Goal: Communication & Community: Answer question/provide support

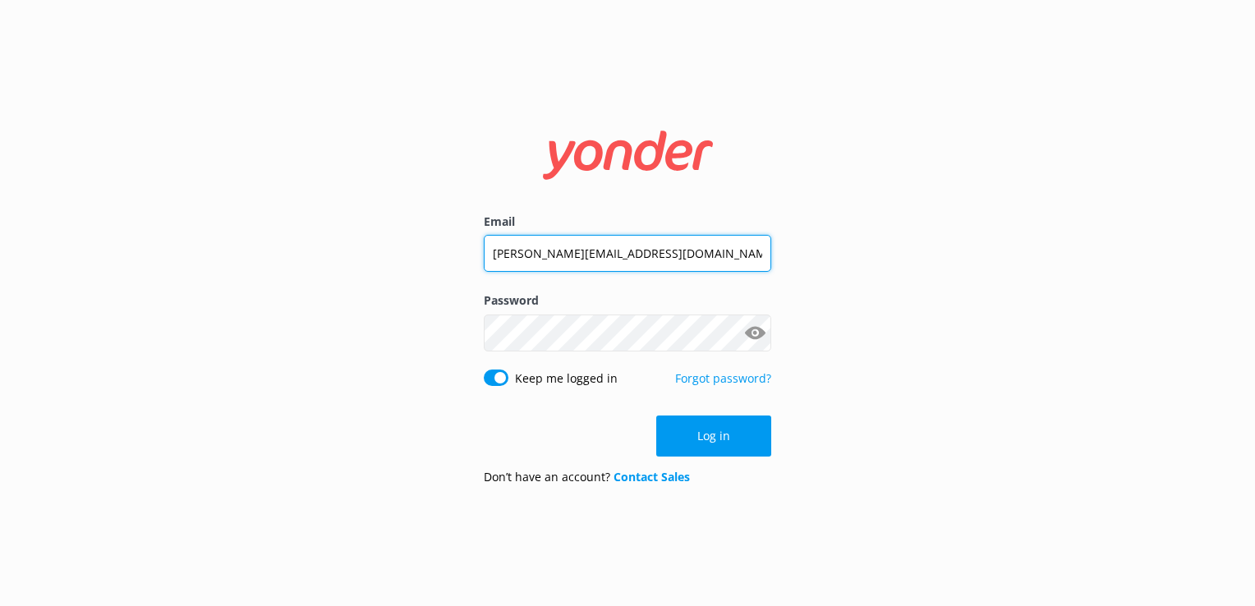
click at [582, 249] on input "[PERSON_NAME][EMAIL_ADDRESS][DOMAIN_NAME]" at bounding box center [628, 253] width 288 height 37
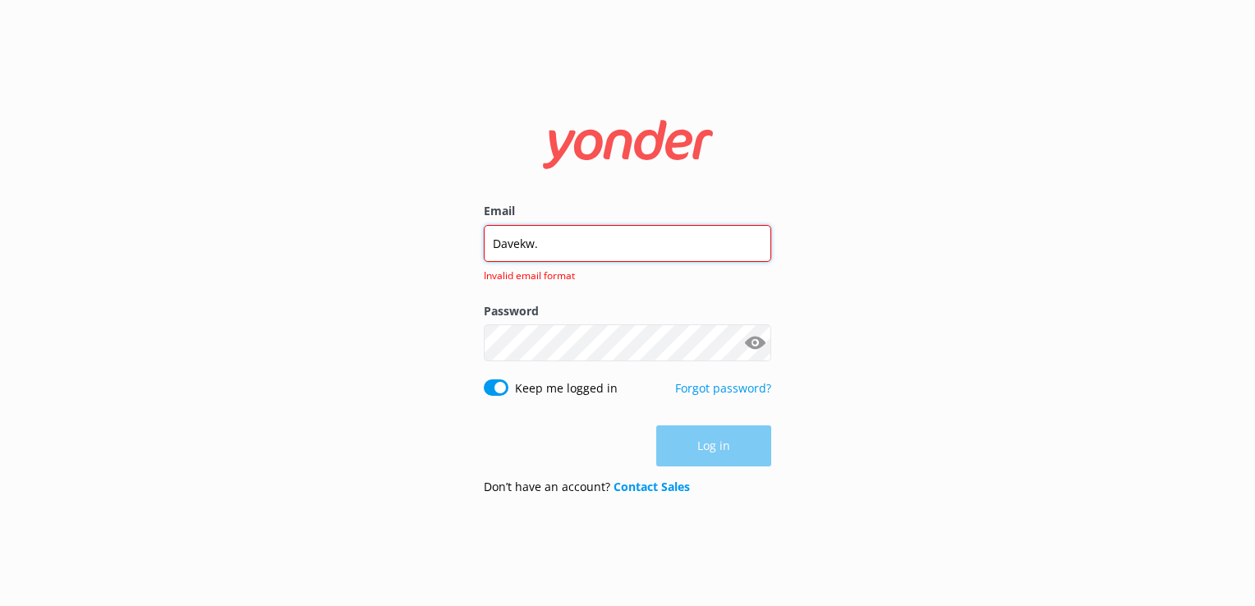
type input "[EMAIL_ADDRESS][DOMAIN_NAME]"
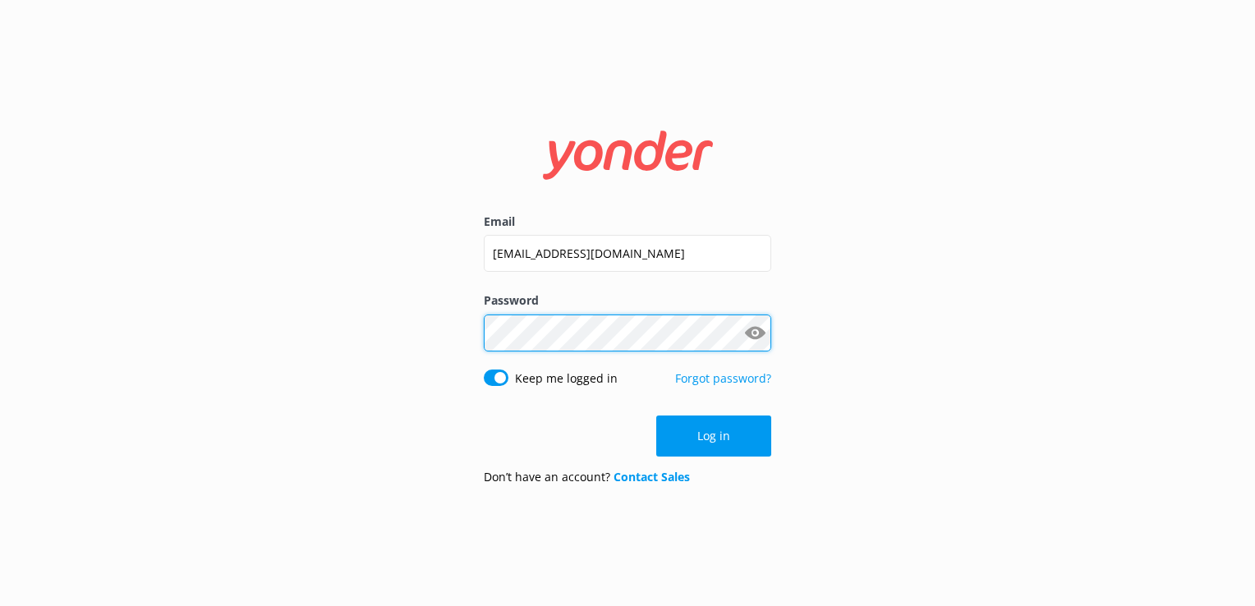
click button "Log in" at bounding box center [713, 436] width 115 height 41
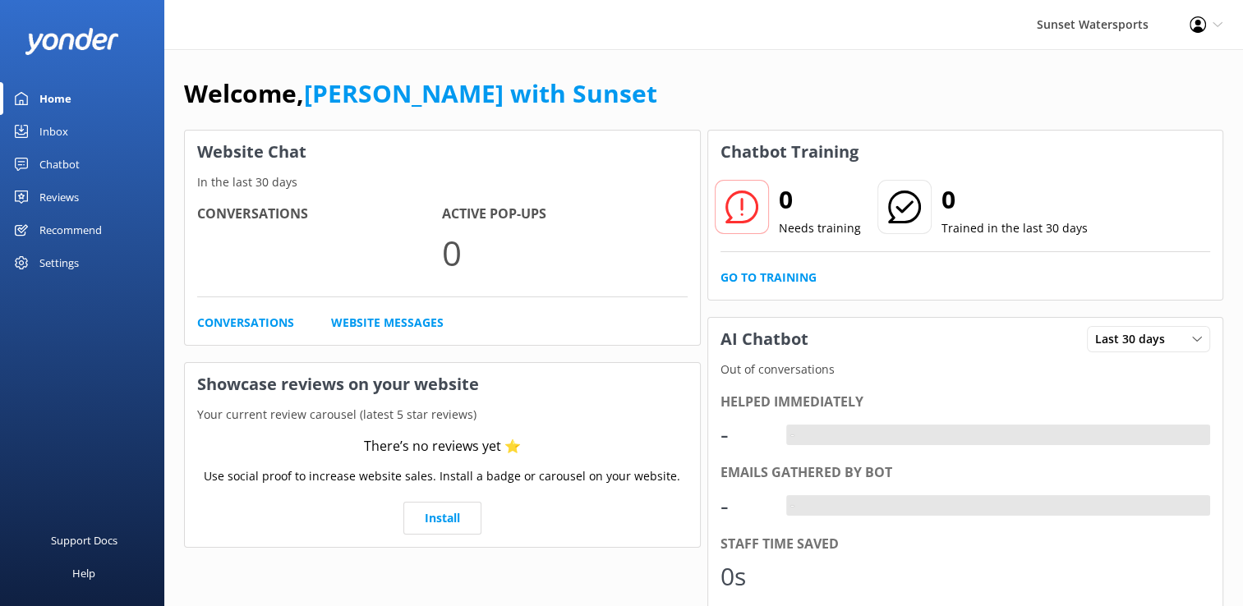
click at [48, 136] on div "Inbox" at bounding box center [53, 131] width 29 height 33
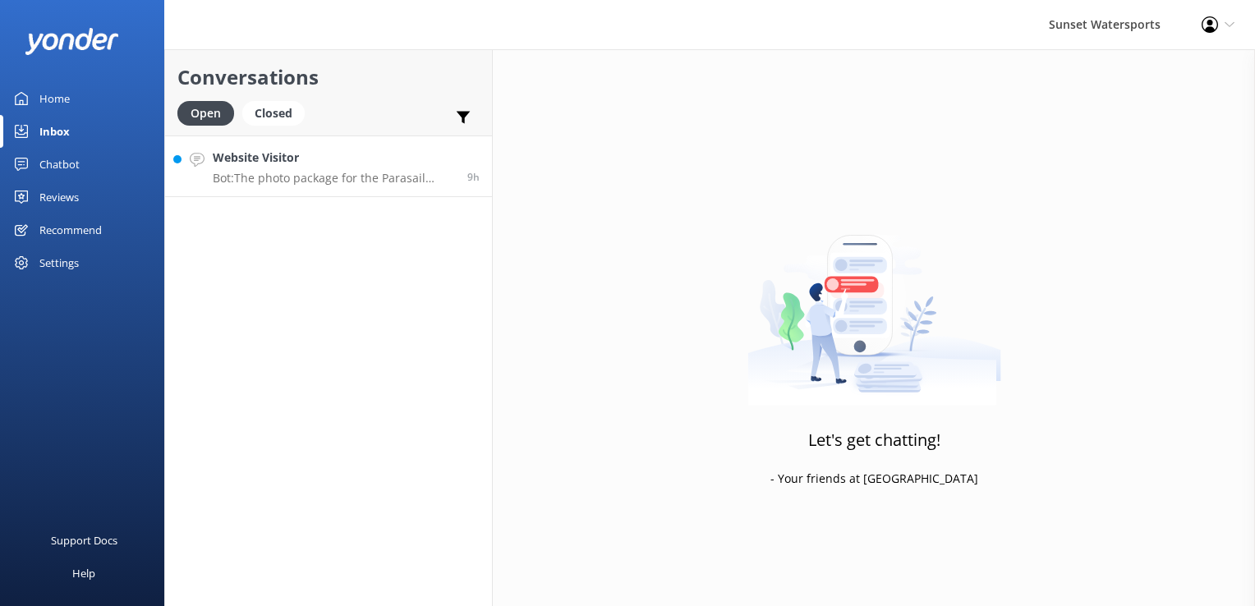
click at [285, 179] on p "Bot: The photo package for the Parasail Flight typically starts at $40-$60, dep…" at bounding box center [334, 178] width 242 height 15
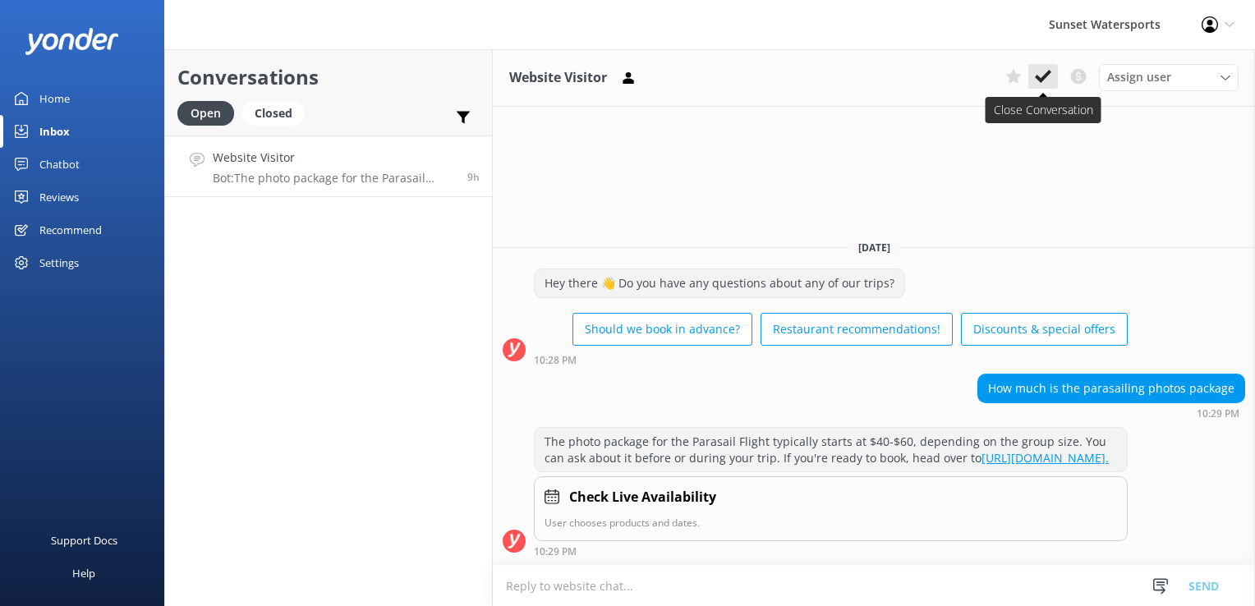
click at [1039, 77] on use at bounding box center [1043, 76] width 16 height 13
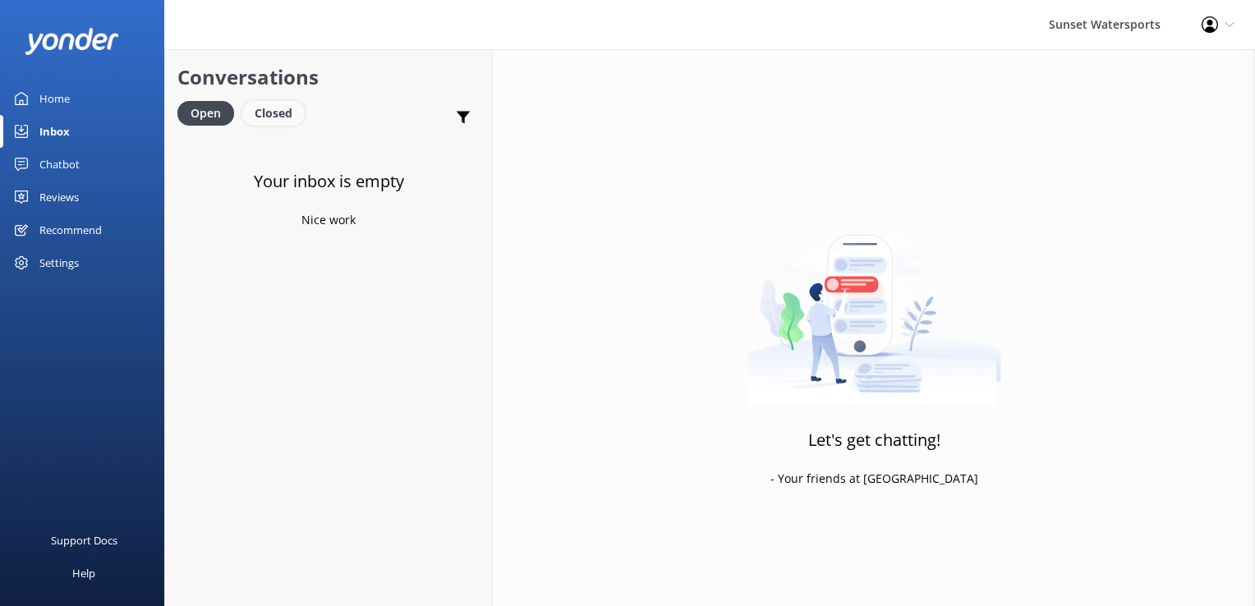
drag, startPoint x: 287, startPoint y: 110, endPoint x: 255, endPoint y: 115, distance: 32.4
click at [287, 110] on div "Closed" at bounding box center [273, 113] width 62 height 25
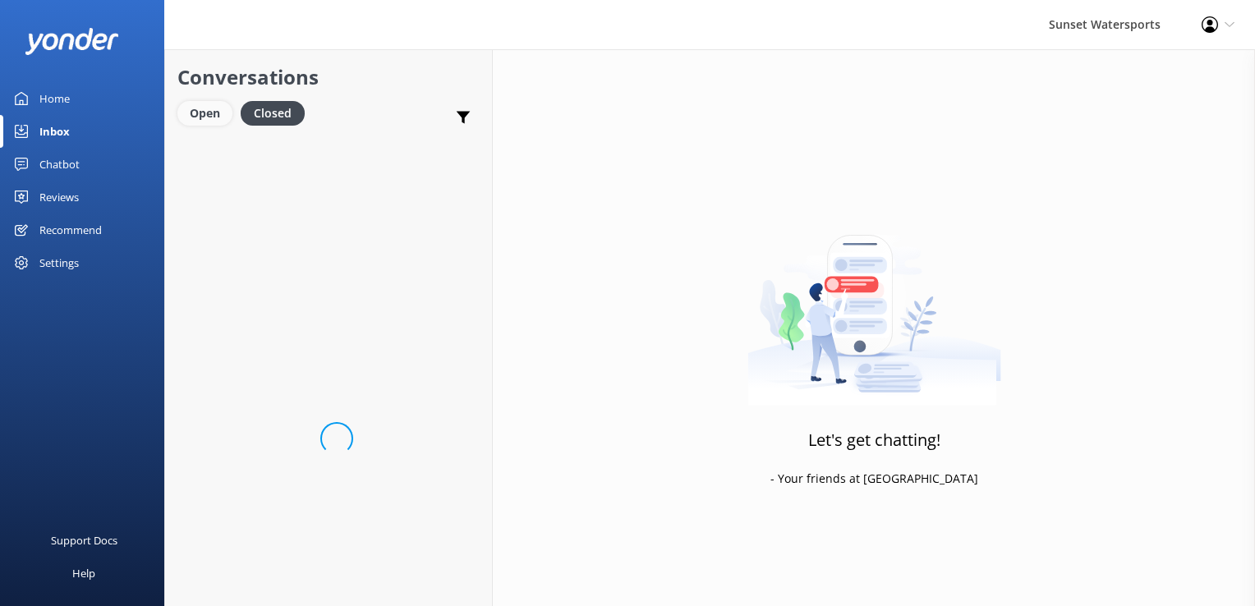
click at [196, 122] on div "Open" at bounding box center [204, 113] width 55 height 25
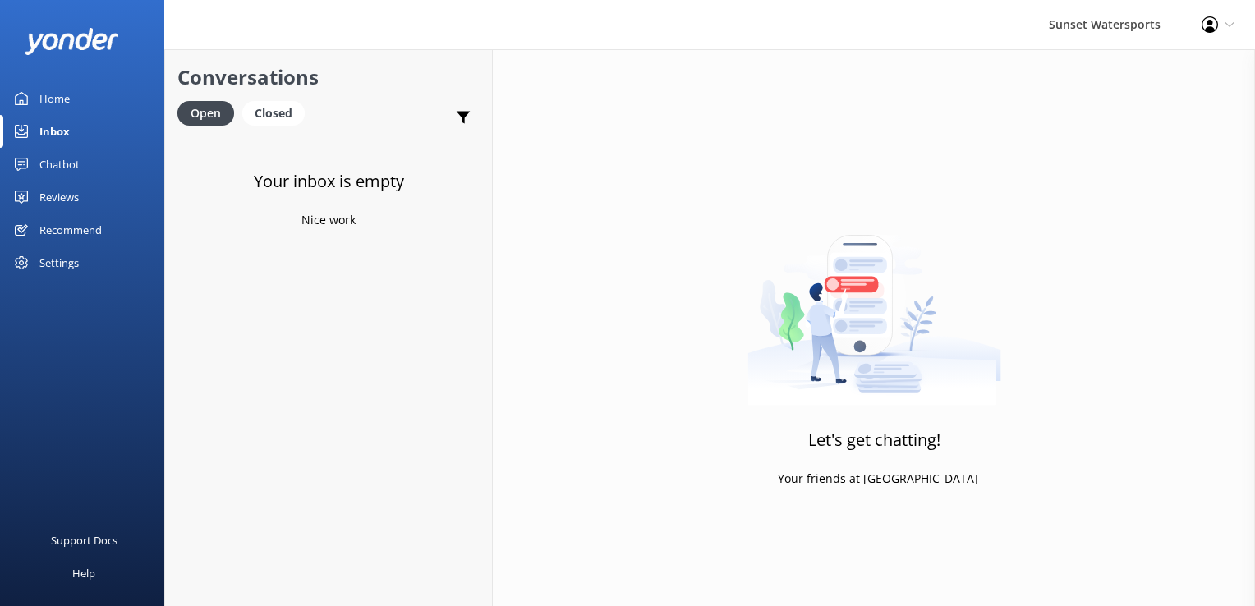
click at [260, 94] on div "Conversations Open Closed Important Converted Assigned to me Unassigned SMS" at bounding box center [328, 92] width 327 height 86
click at [266, 122] on div "Closed" at bounding box center [273, 113] width 62 height 25
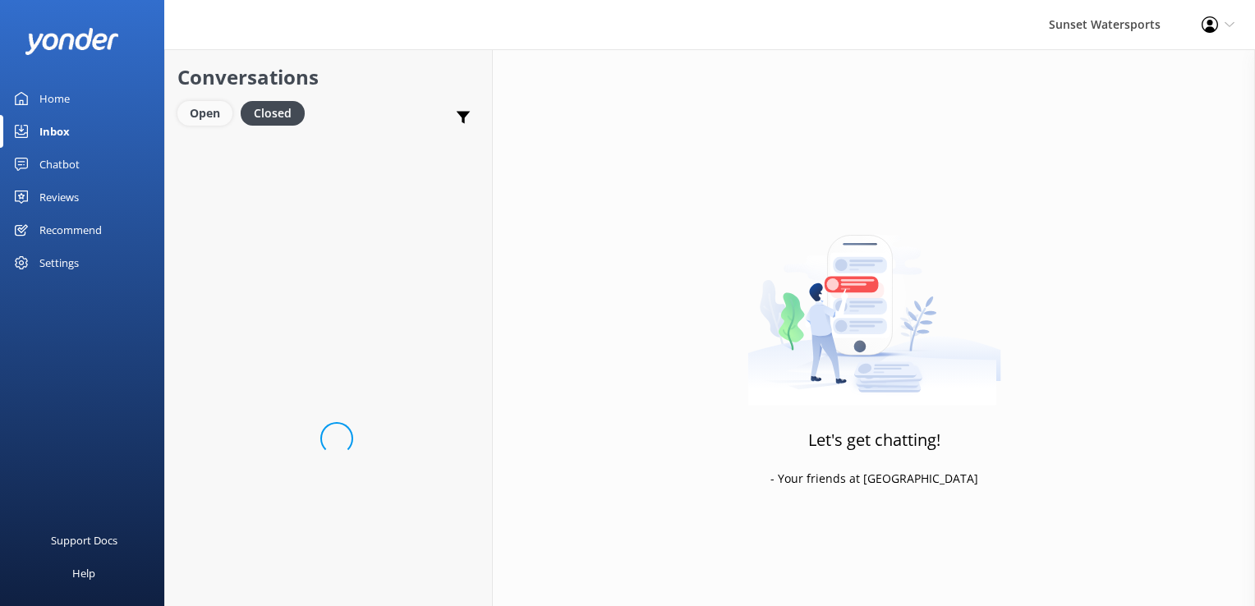
click at [191, 125] on div "Open" at bounding box center [204, 113] width 55 height 25
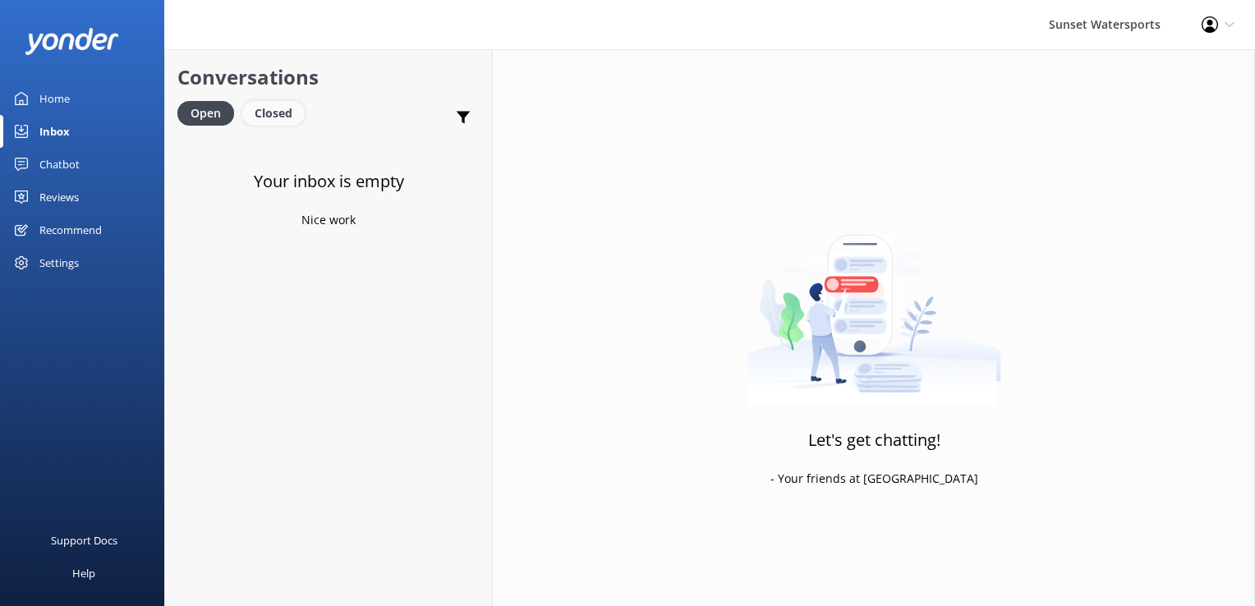
click at [281, 108] on div "Closed" at bounding box center [273, 113] width 62 height 25
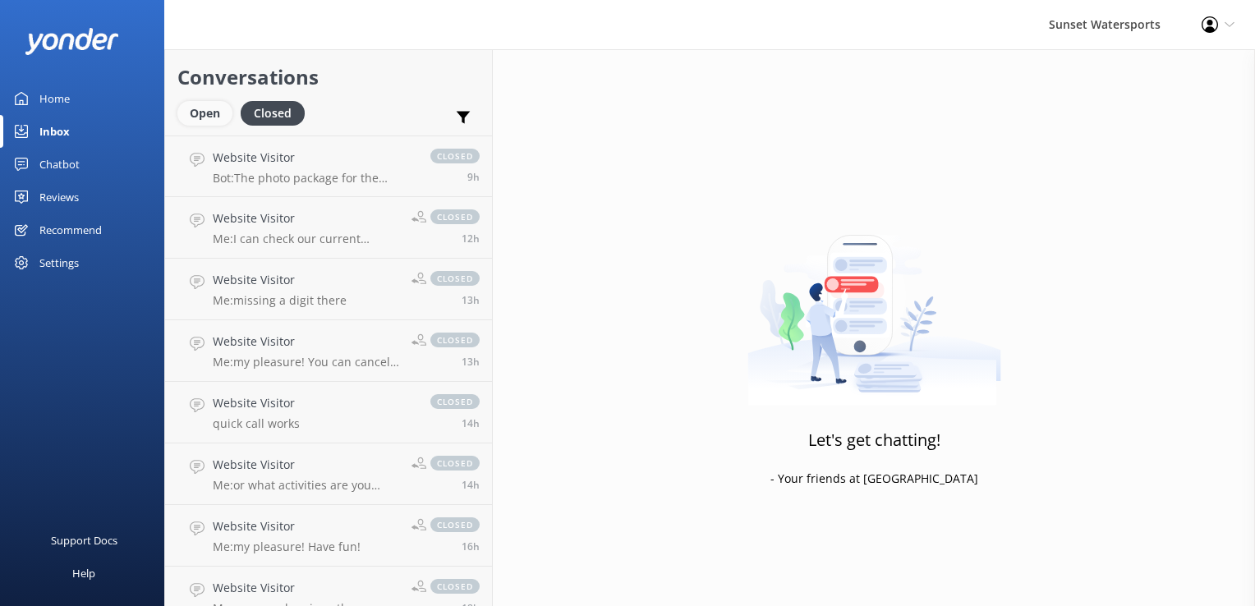
click at [204, 109] on div "Open" at bounding box center [204, 113] width 55 height 25
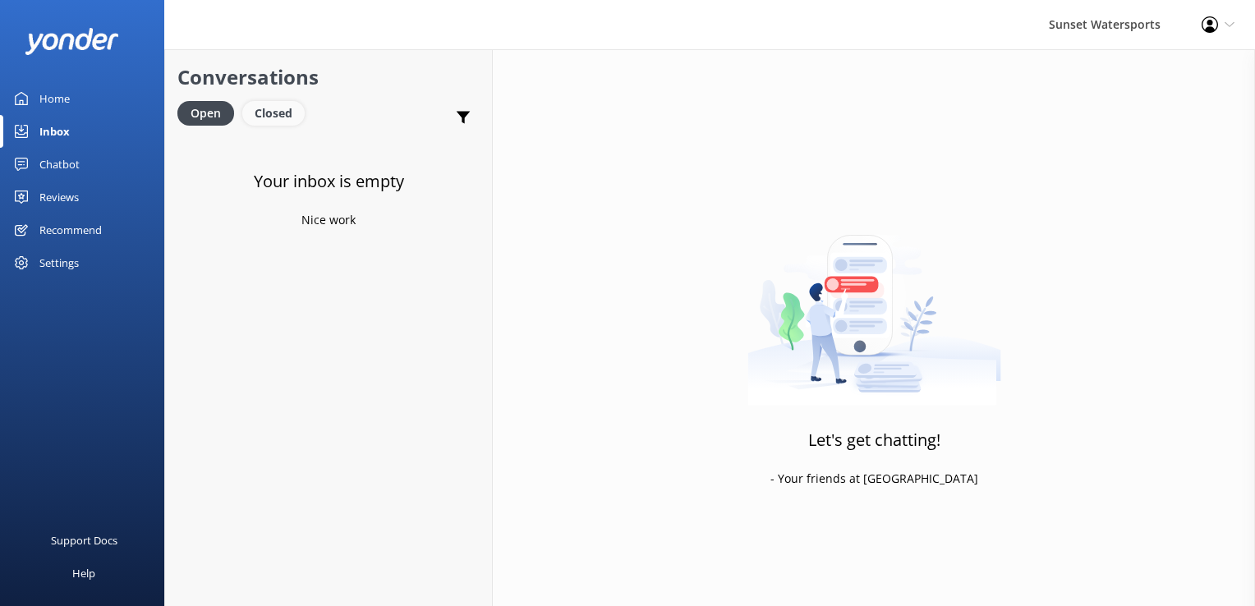
click at [286, 112] on div "Closed" at bounding box center [273, 113] width 62 height 25
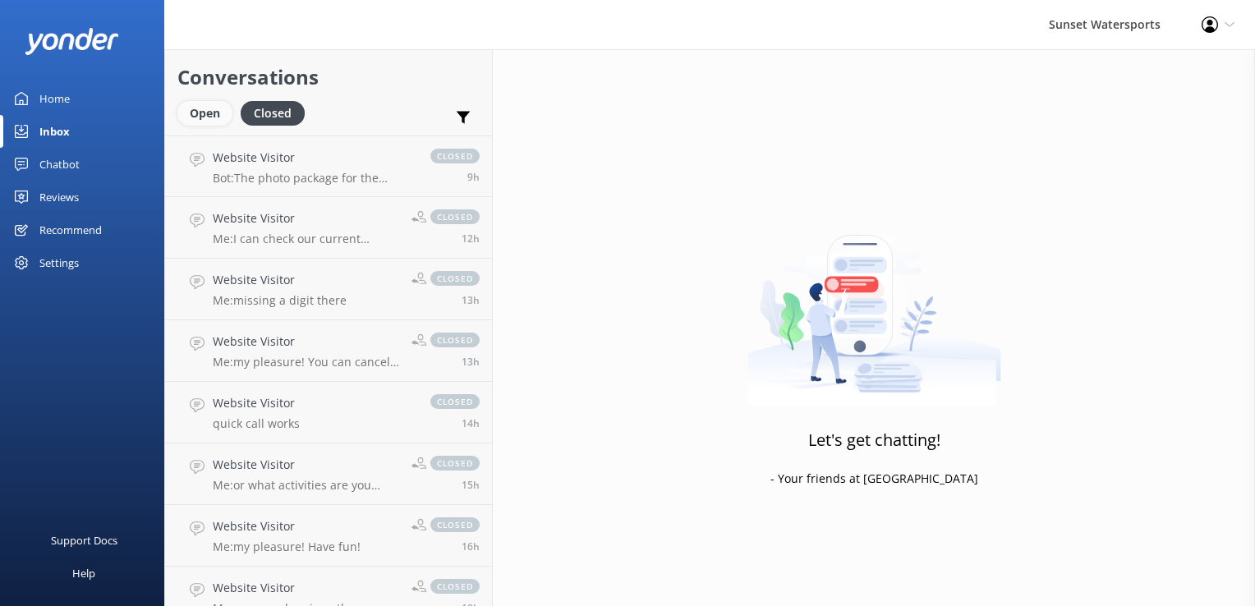
click at [205, 118] on div "Open" at bounding box center [204, 113] width 55 height 25
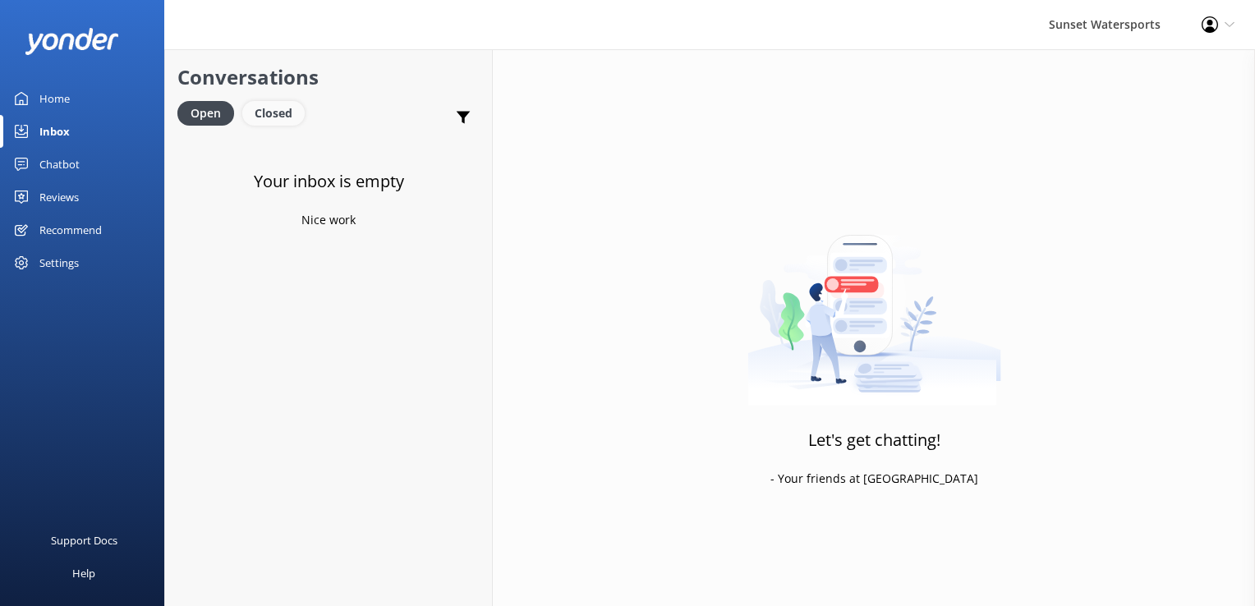
click at [286, 116] on div "Closed" at bounding box center [273, 113] width 62 height 25
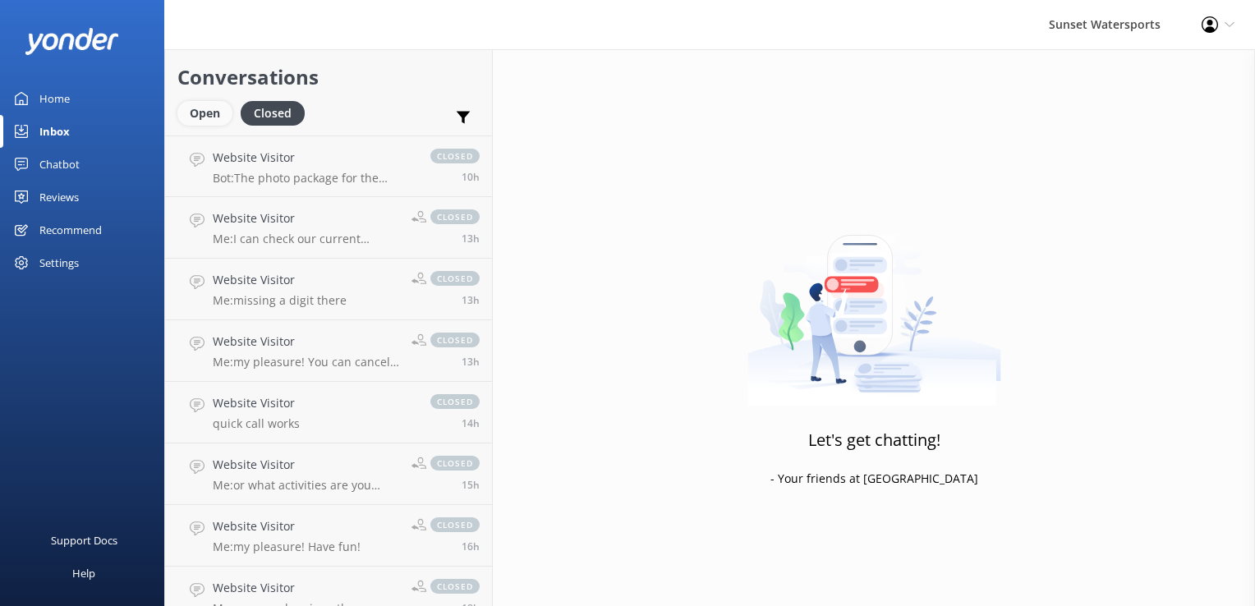
click at [209, 113] on div "Open" at bounding box center [204, 113] width 55 height 25
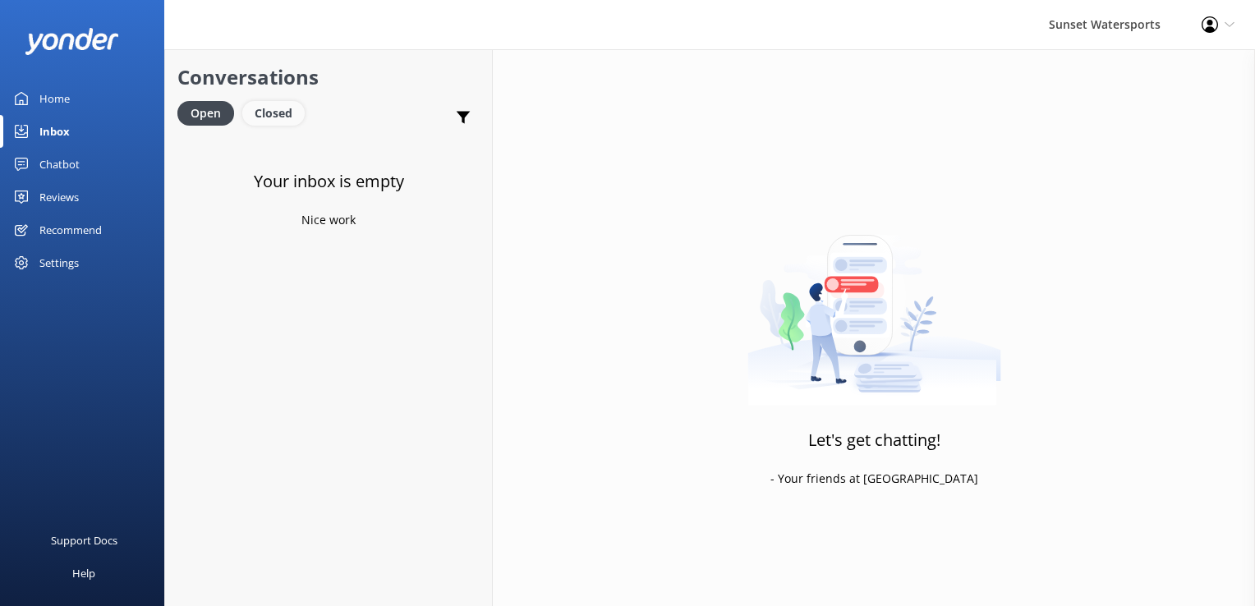
click at [279, 118] on div "Closed" at bounding box center [273, 113] width 62 height 25
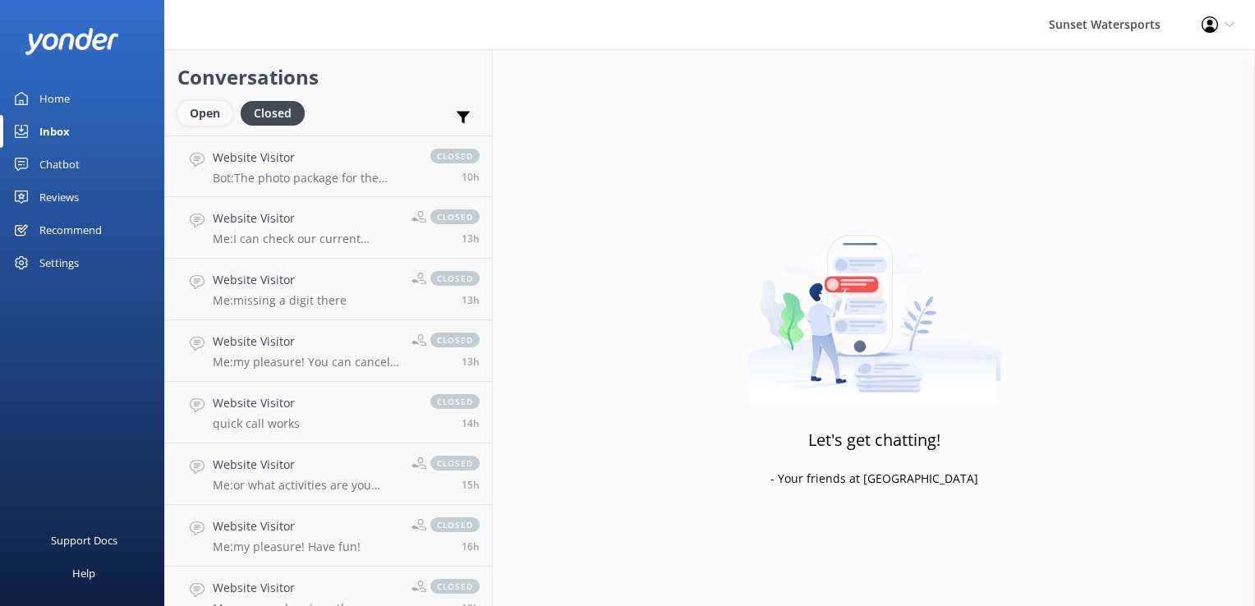
click at [210, 114] on div "Open" at bounding box center [204, 113] width 55 height 25
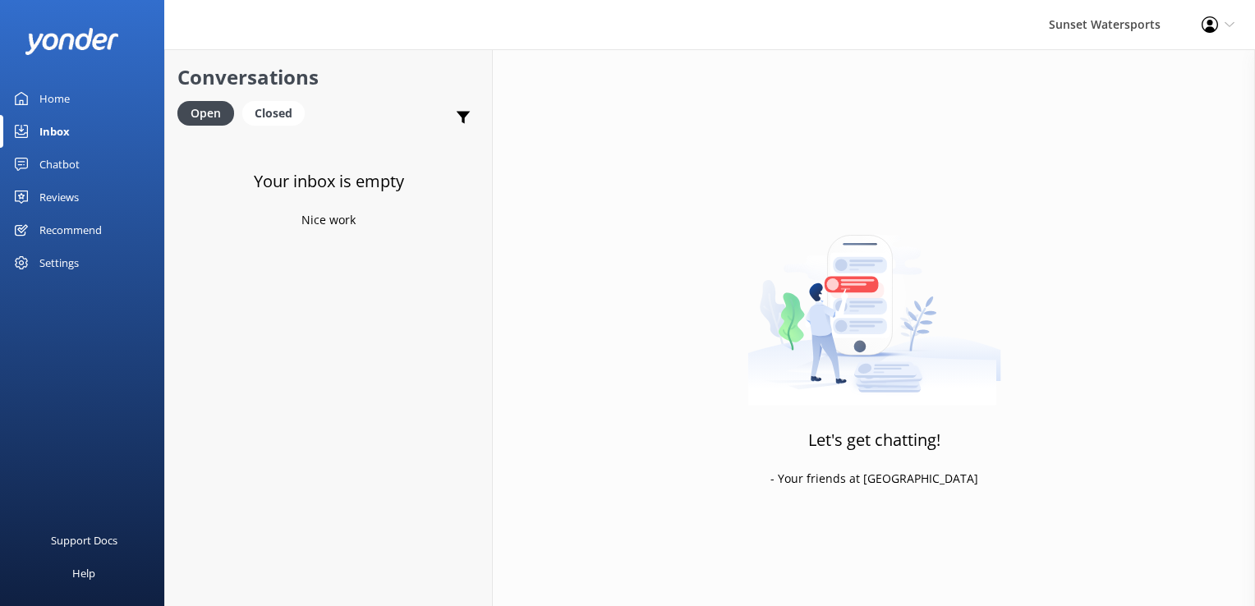
click at [102, 391] on div "Support Docs Help" at bounding box center [82, 454] width 164 height 303
click at [233, 427] on div "Your inbox is empty Nice work" at bounding box center [328, 439] width 327 height 606
click at [265, 112] on div "Closed" at bounding box center [273, 113] width 62 height 25
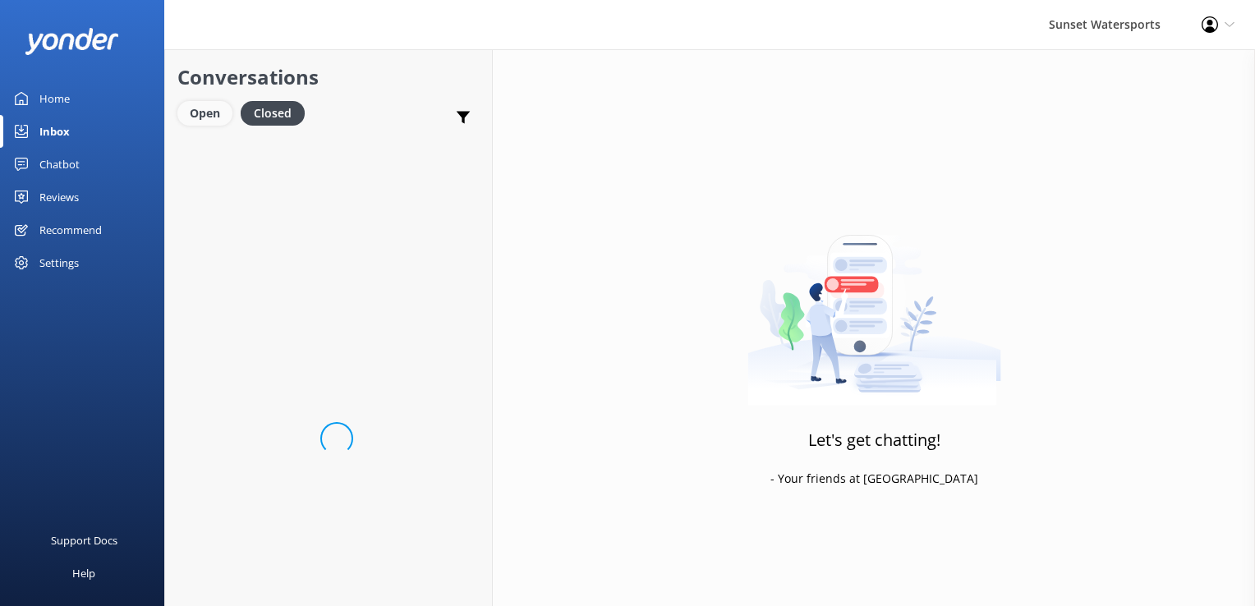
click at [214, 118] on div "Open" at bounding box center [204, 113] width 55 height 25
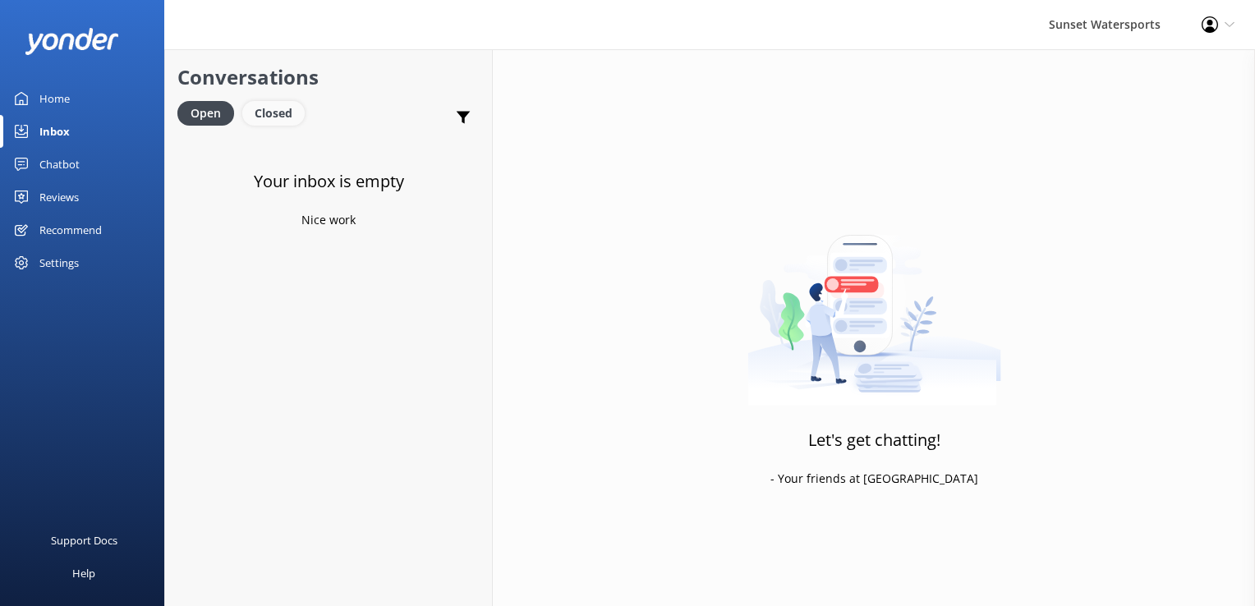
click at [287, 113] on div "Closed" at bounding box center [273, 113] width 62 height 25
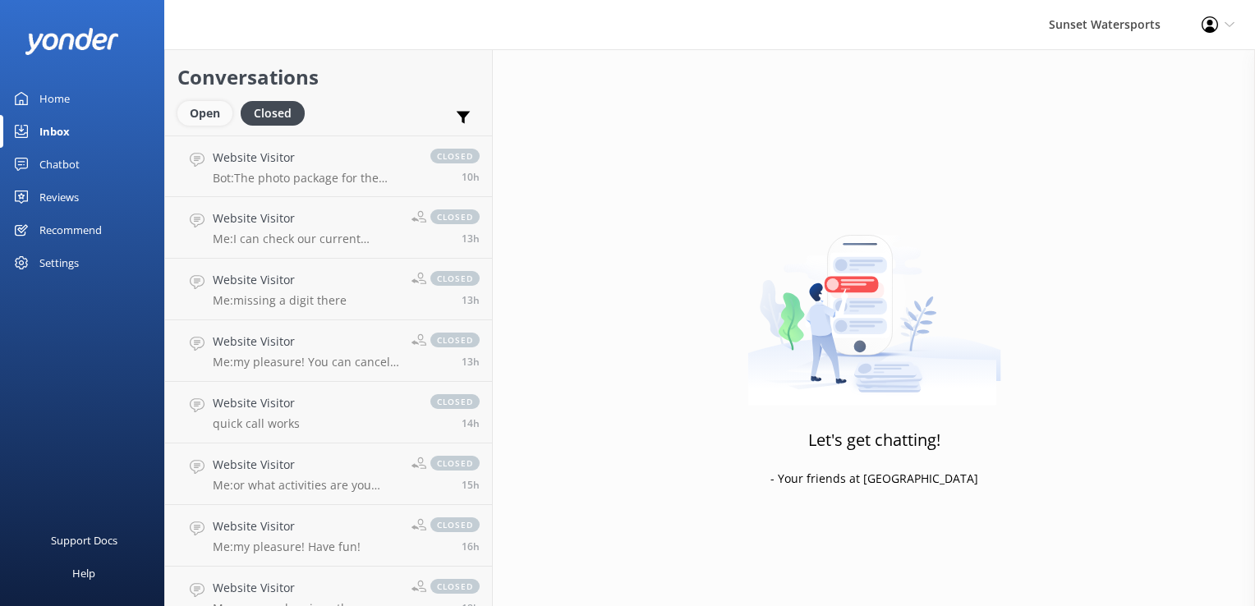
click at [197, 117] on div "Open" at bounding box center [204, 113] width 55 height 25
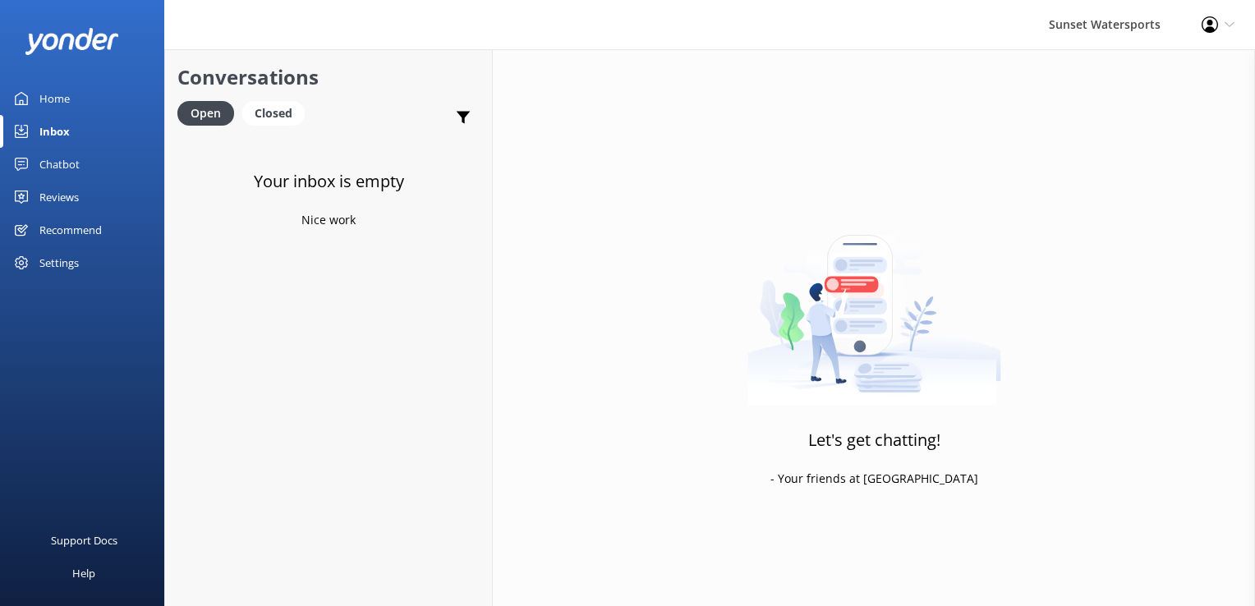
click at [803, 12] on div "Sunset Watersports Profile Settings Logout" at bounding box center [627, 24] width 1255 height 49
click at [274, 117] on div "Closed" at bounding box center [273, 113] width 62 height 25
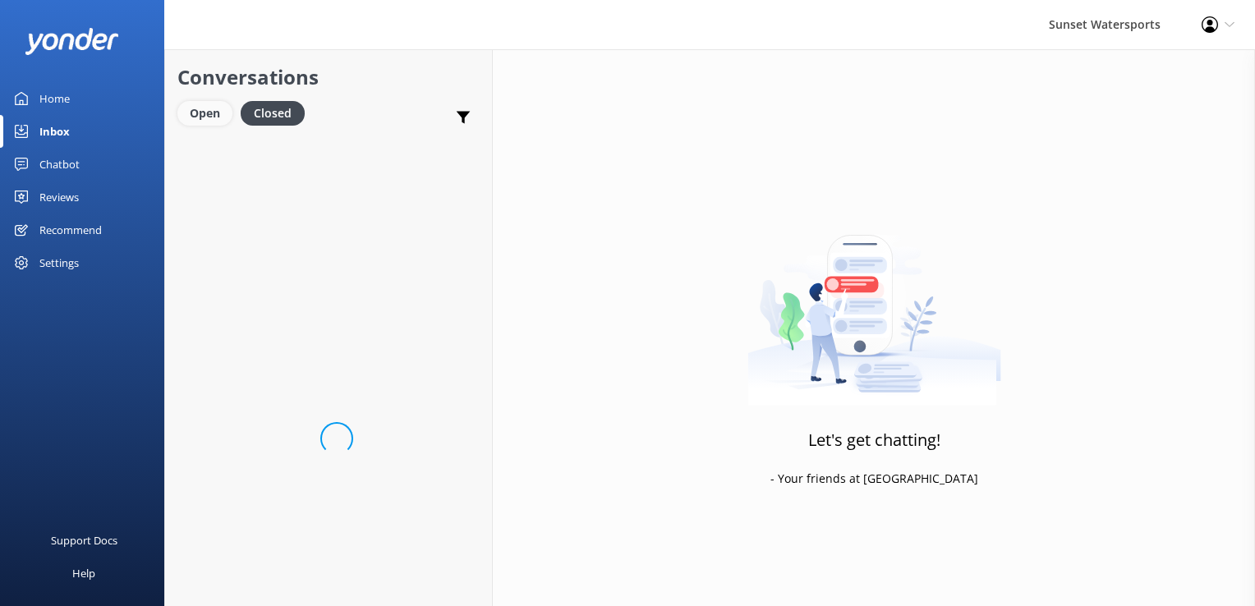
click at [214, 117] on div "Open" at bounding box center [204, 113] width 55 height 25
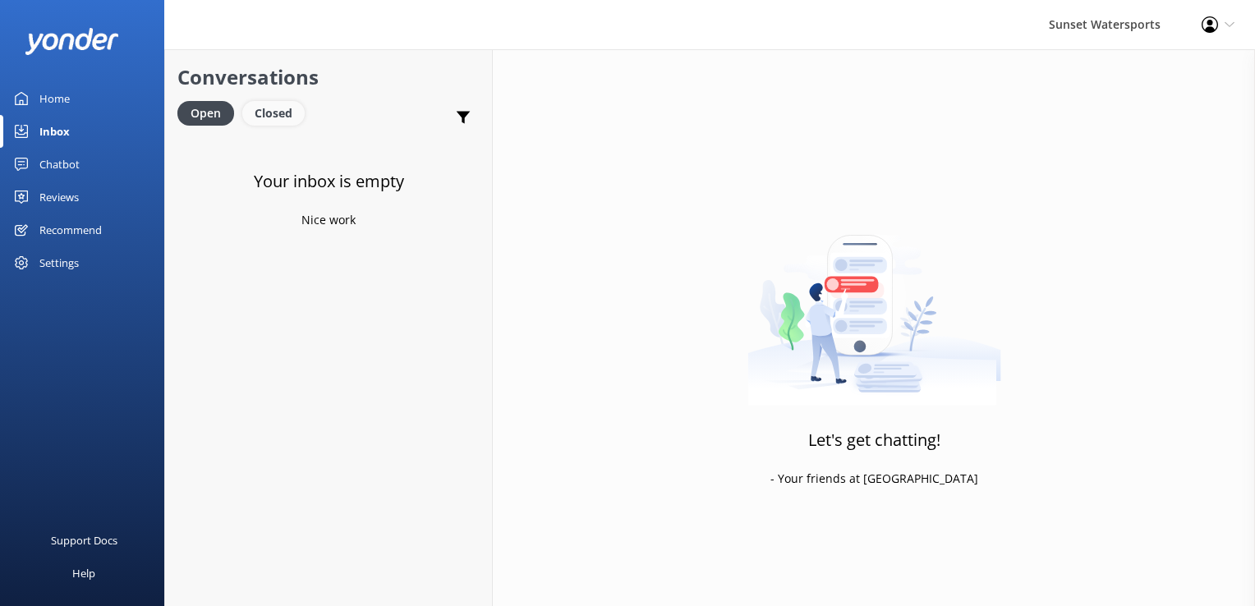
click at [284, 107] on div "Closed" at bounding box center [273, 113] width 62 height 25
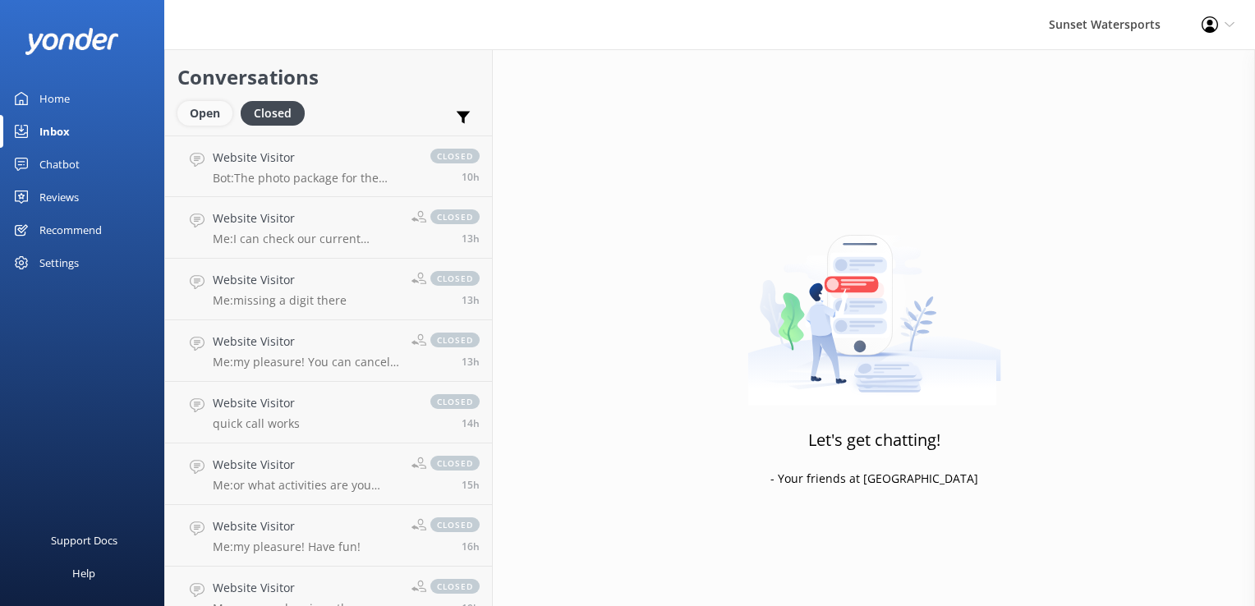
click at [216, 114] on div "Open" at bounding box center [204, 113] width 55 height 25
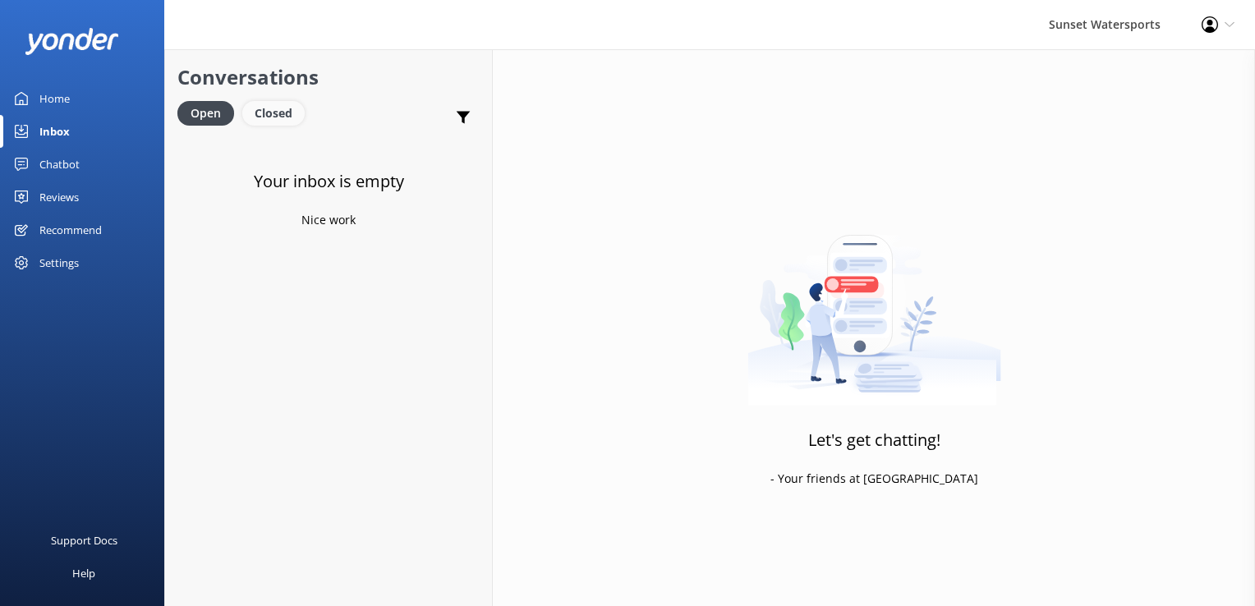
click at [292, 116] on div "Closed" at bounding box center [273, 113] width 62 height 25
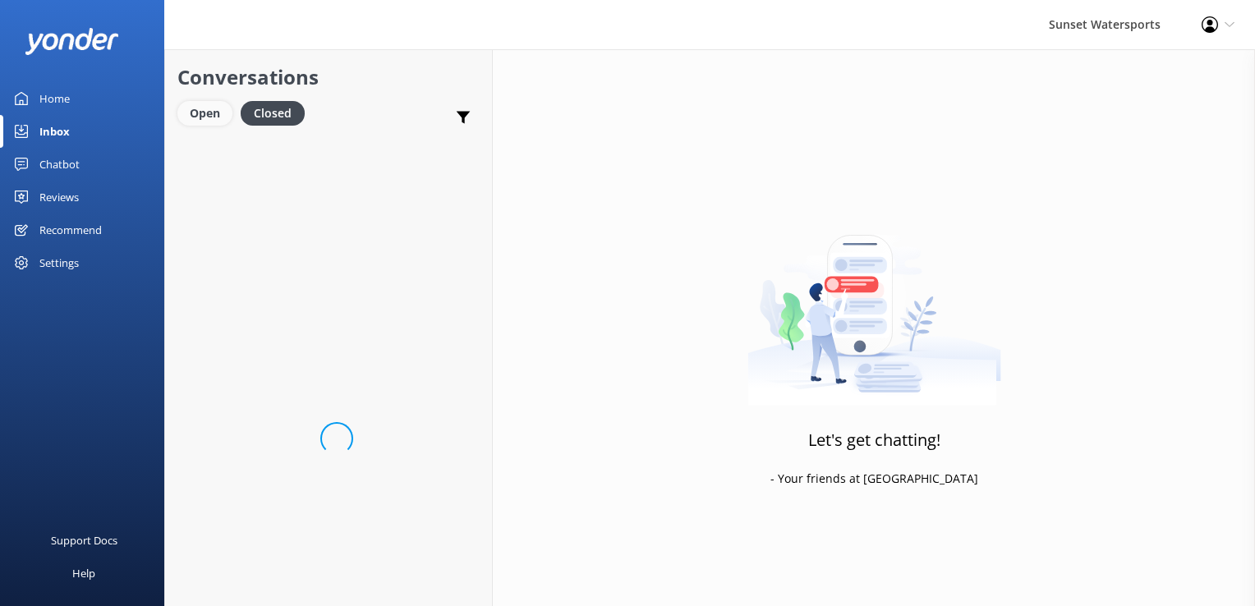
click at [200, 120] on div "Open" at bounding box center [204, 113] width 55 height 25
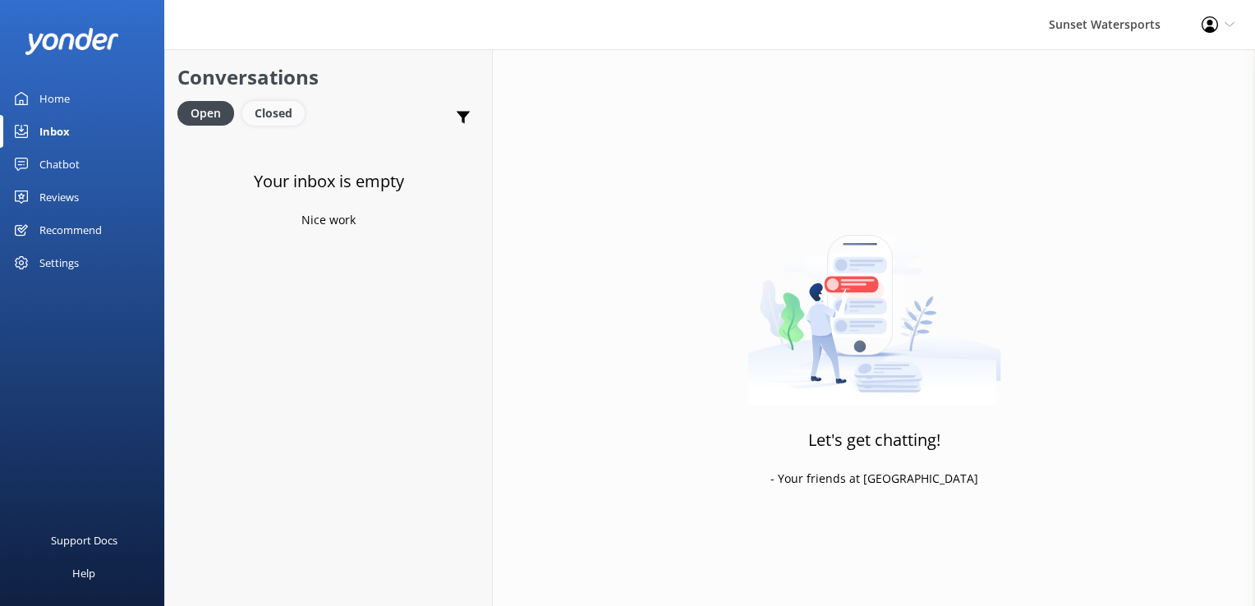
click at [288, 107] on div "Closed" at bounding box center [273, 113] width 62 height 25
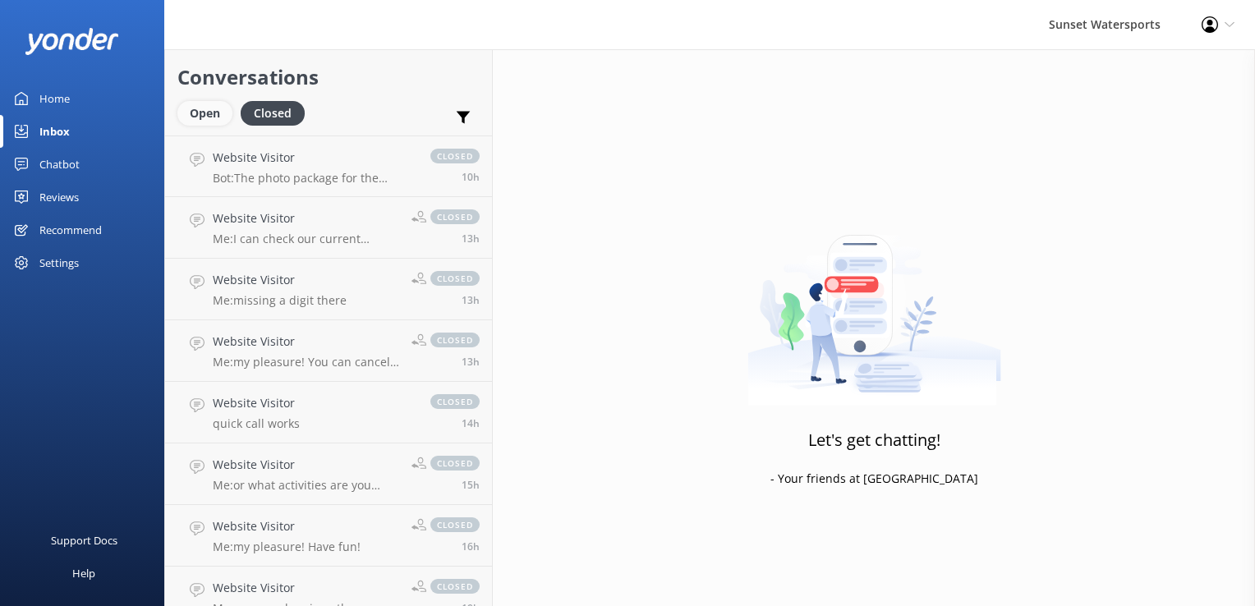
click at [210, 114] on div "Open" at bounding box center [204, 113] width 55 height 25
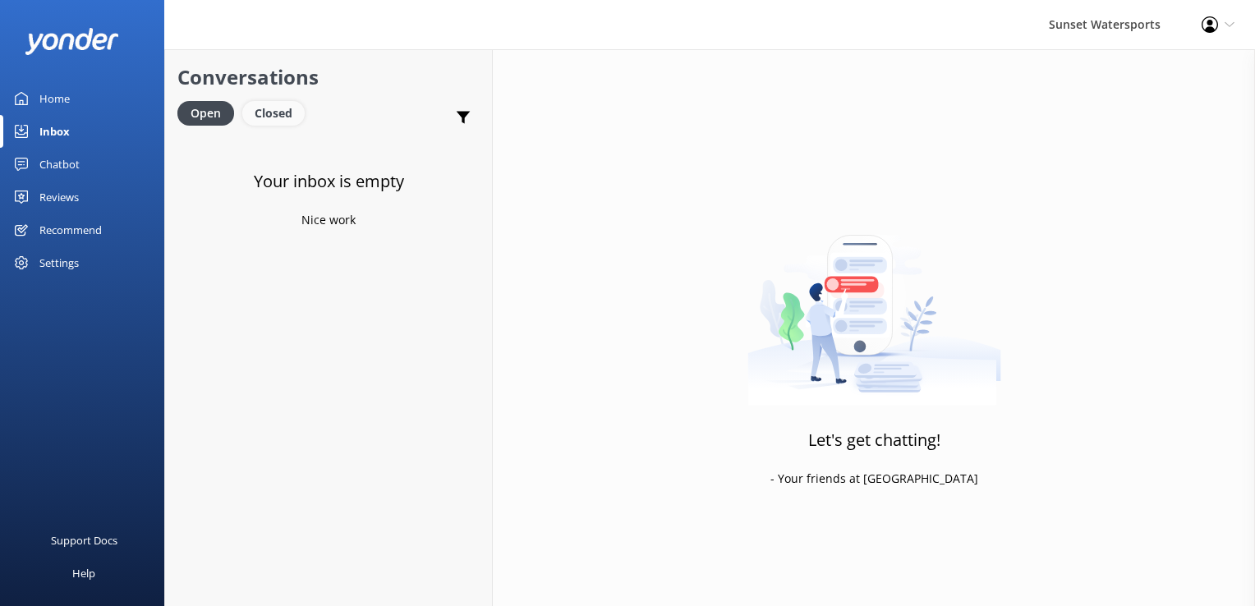
click at [255, 124] on div "Closed" at bounding box center [273, 113] width 62 height 25
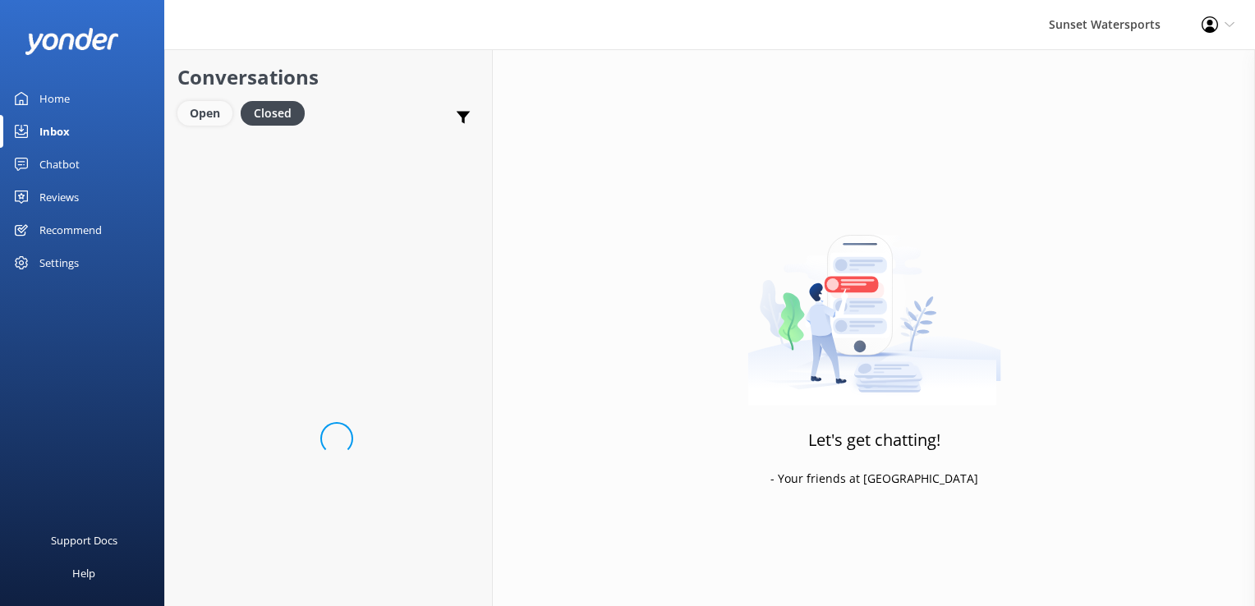
click at [214, 104] on div "Open" at bounding box center [204, 113] width 55 height 25
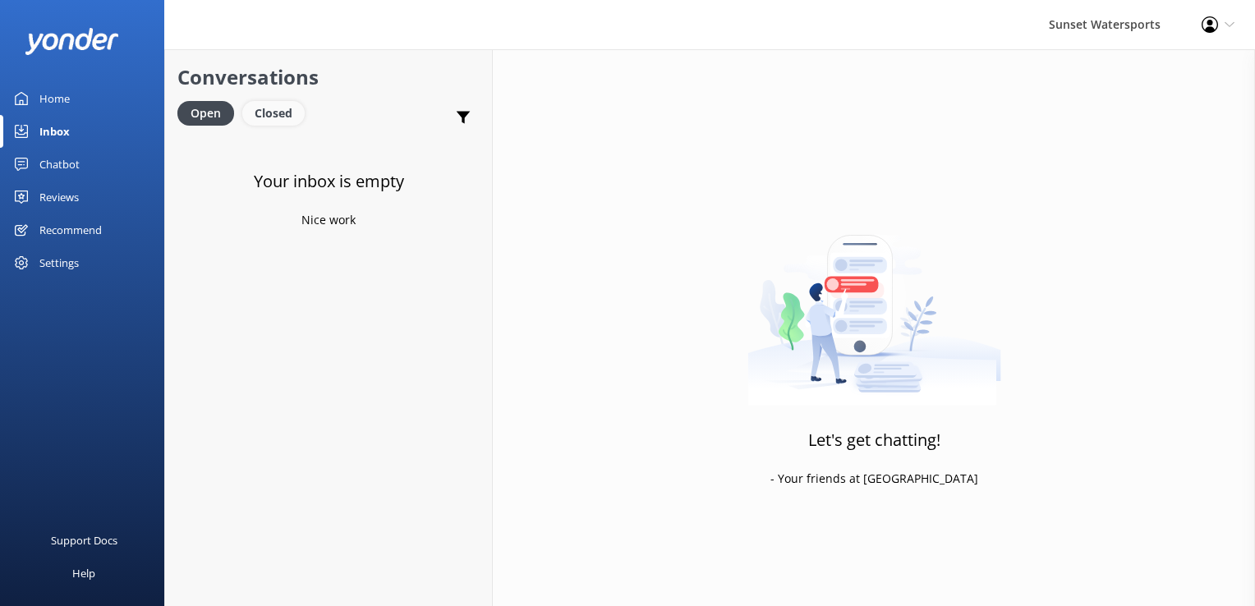
drag, startPoint x: 284, startPoint y: 110, endPoint x: 273, endPoint y: 110, distance: 11.5
click at [284, 110] on div "Closed" at bounding box center [273, 113] width 62 height 25
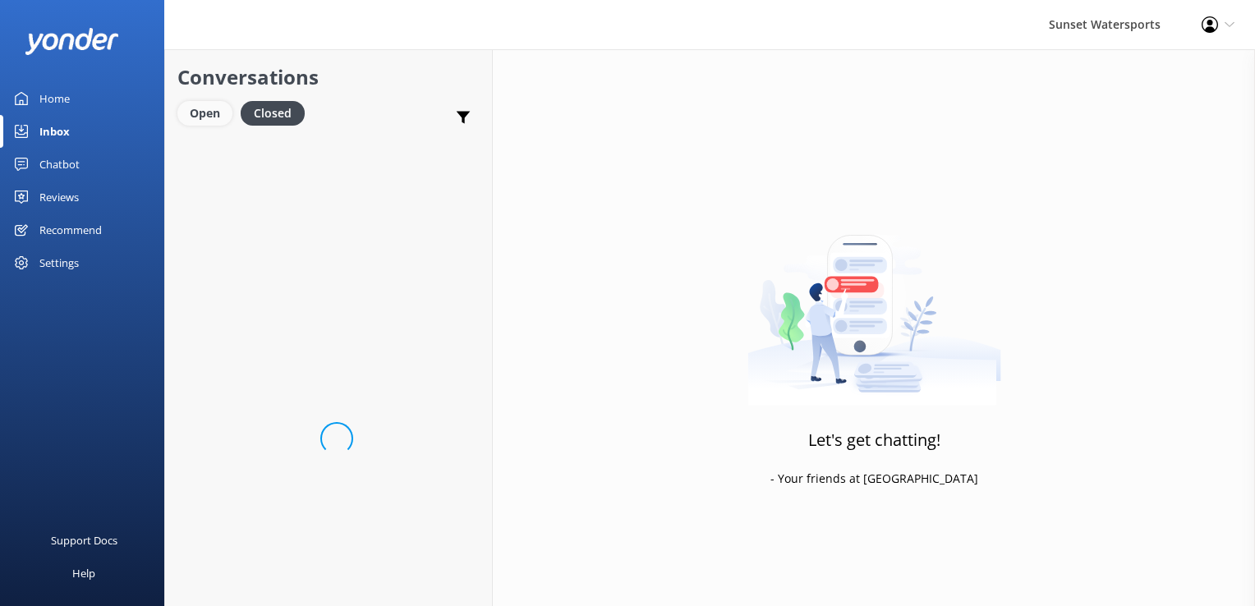
click at [215, 121] on div "Open" at bounding box center [204, 113] width 55 height 25
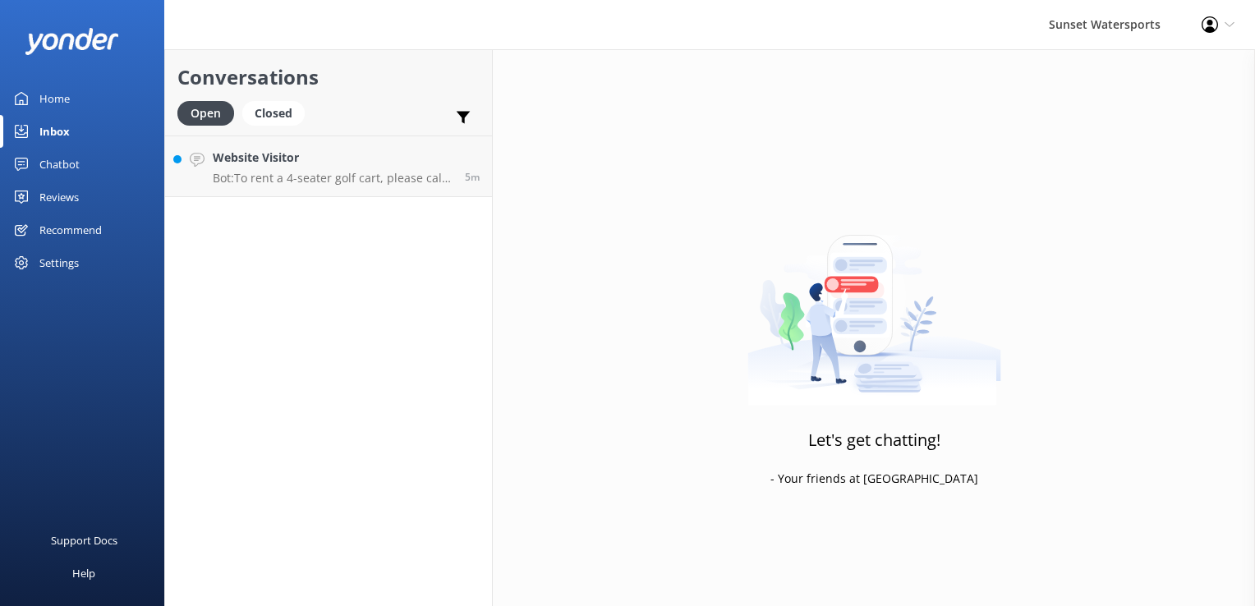
click at [302, 199] on div "Conversations Open Closed Important Converted Assigned to me Unassigned SMS Web…" at bounding box center [328, 327] width 329 height 557
click at [322, 179] on p "Bot: To rent a 4-seater golf cart, please call our office at [PHONE_NUMBER]. Th…" at bounding box center [333, 178] width 240 height 15
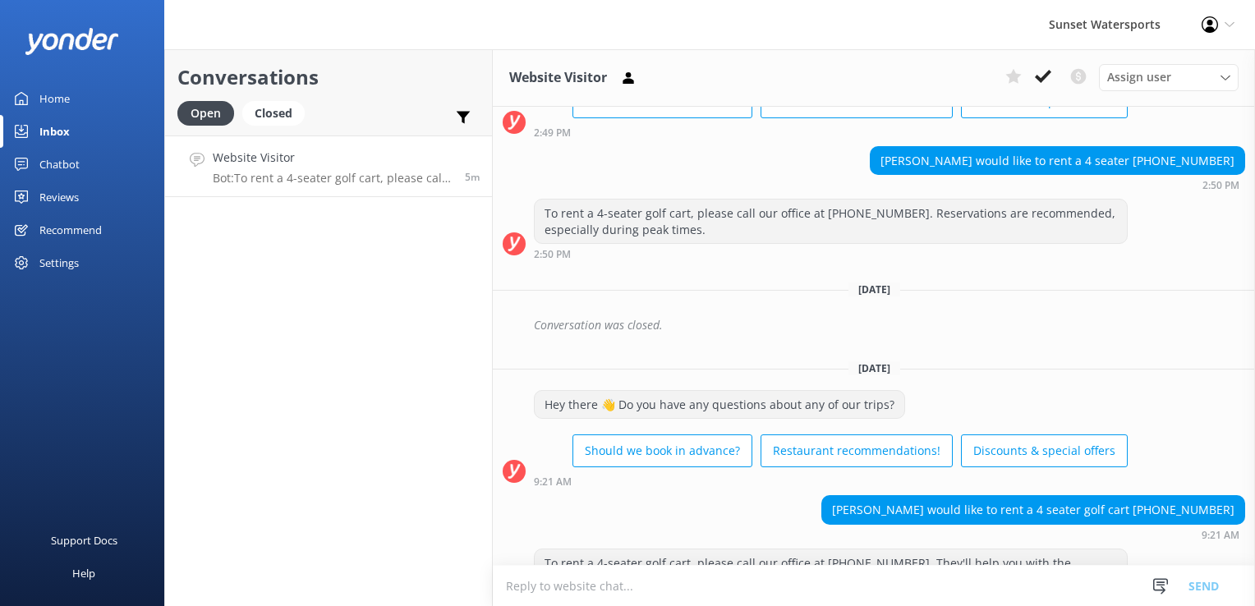
scroll to position [4134, 0]
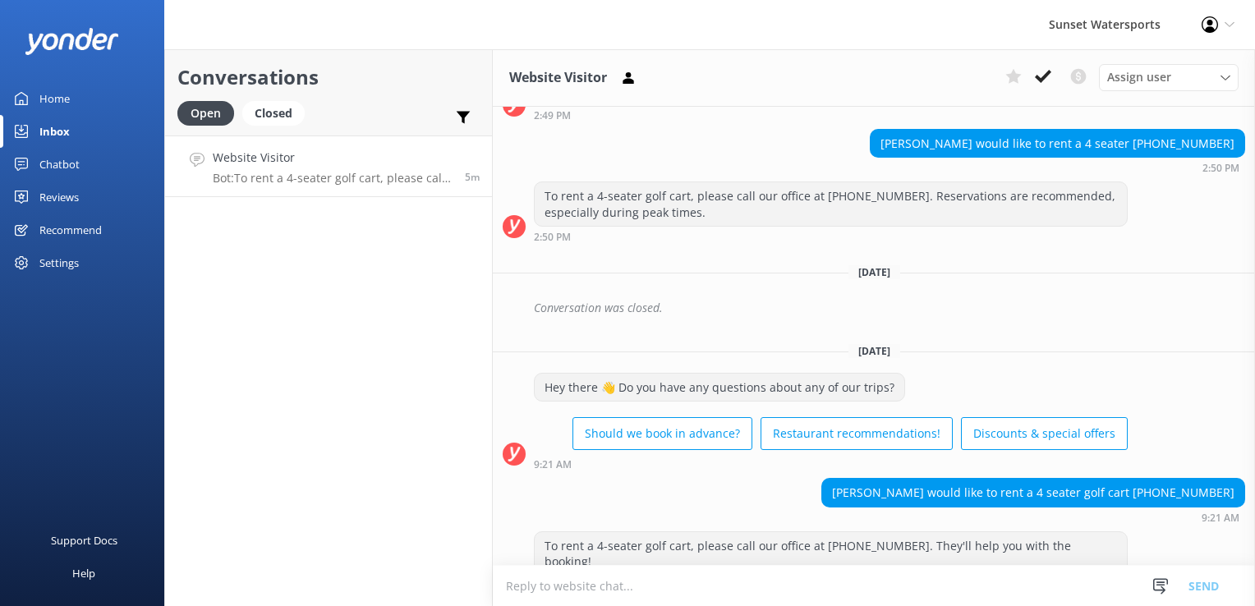
click at [608, 583] on textarea at bounding box center [874, 586] width 762 height 40
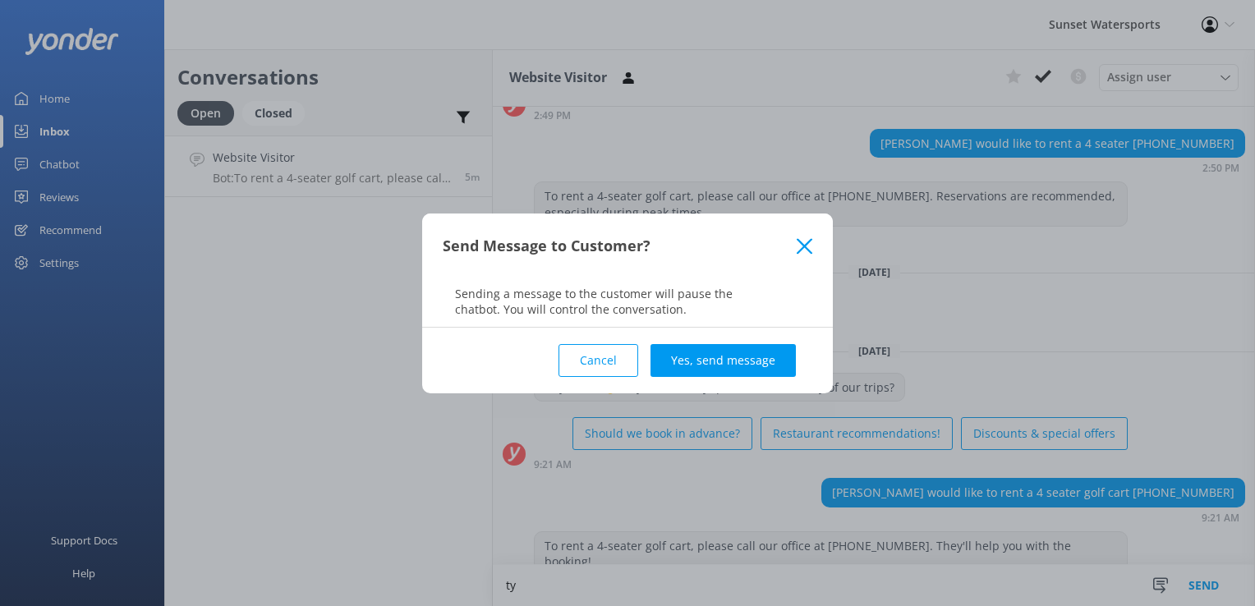
type textarea "ty"
click at [689, 330] on div "Cancel Yes, send message" at bounding box center [628, 361] width 370 height 66
click at [710, 345] on button "Yes, send message" at bounding box center [723, 360] width 145 height 33
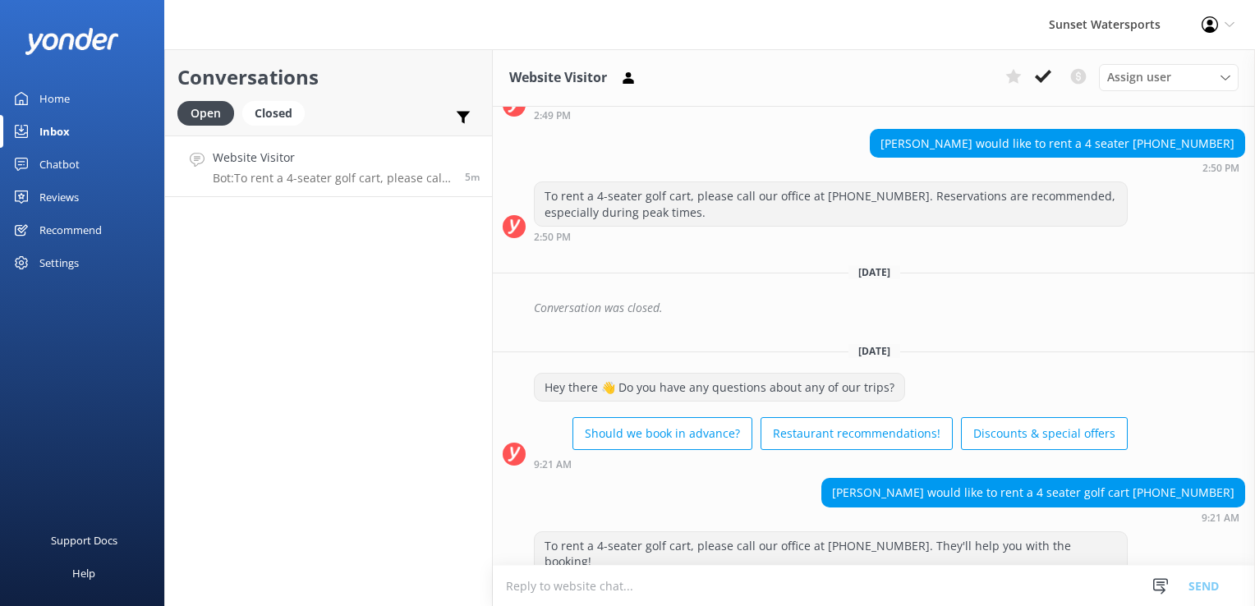
scroll to position [4241, 0]
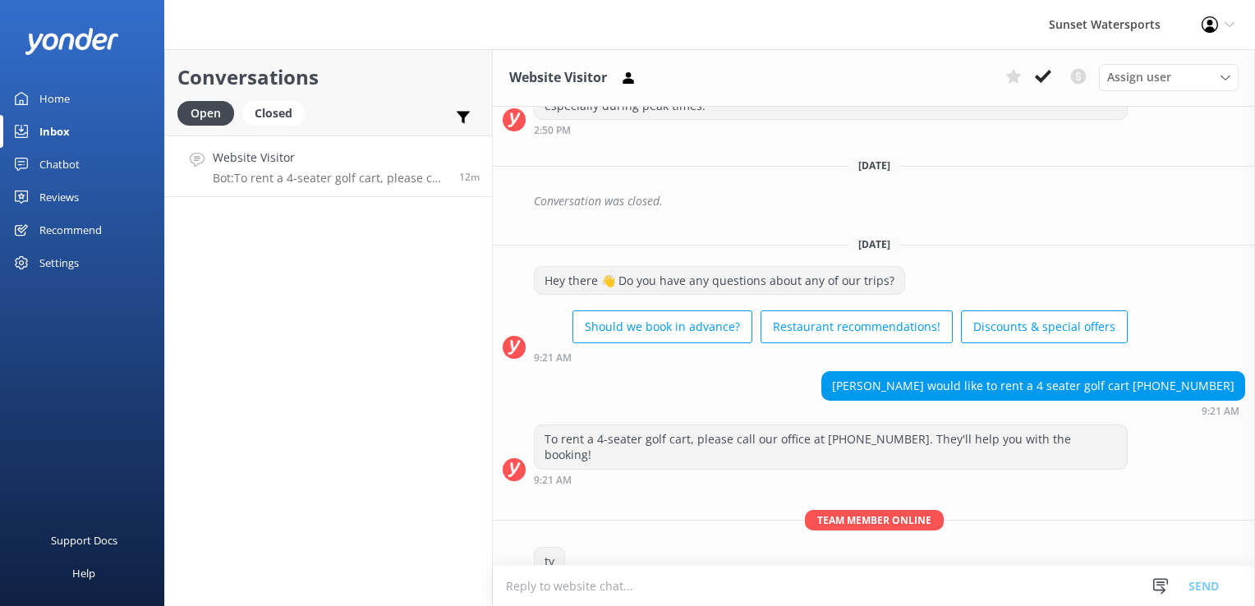
click at [384, 42] on div "Sunset Watersports Profile Settings Logout" at bounding box center [627, 24] width 1255 height 49
click at [335, 156] on h4 "Website Visitor" at bounding box center [333, 158] width 240 height 18
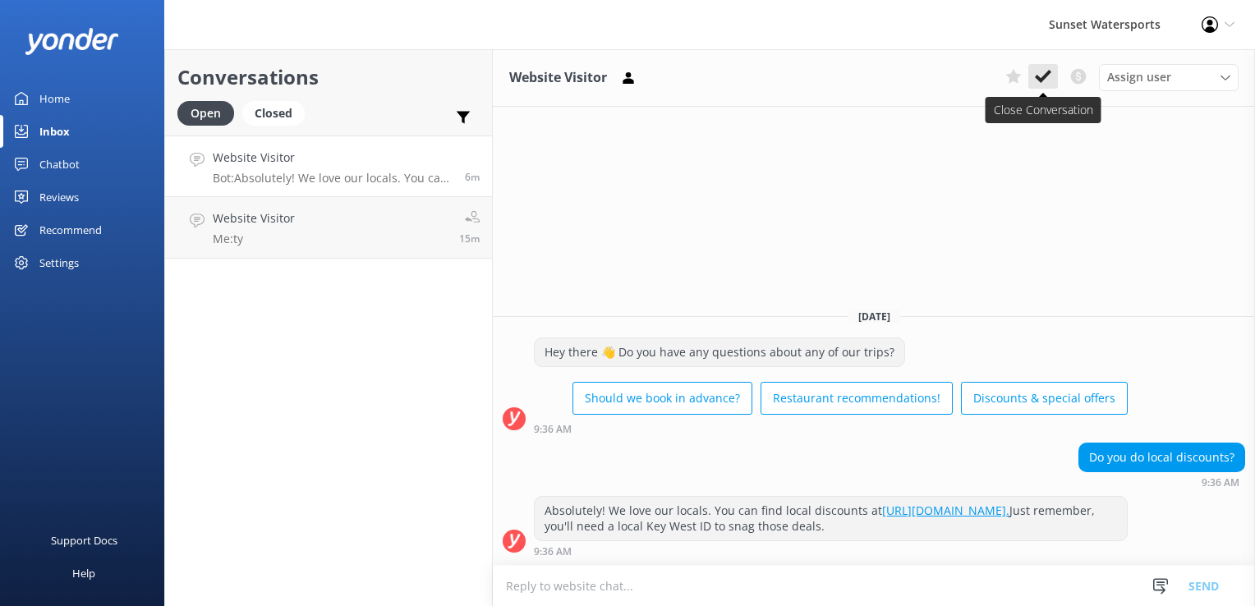
click at [1038, 83] on icon at bounding box center [1043, 76] width 16 height 16
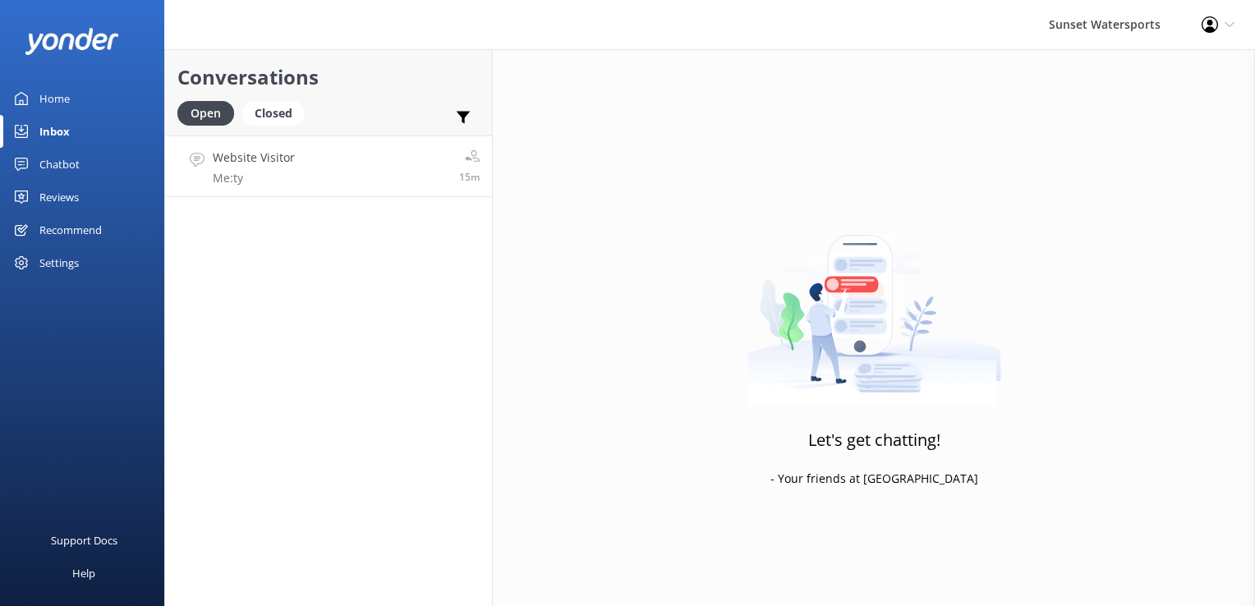
click at [321, 173] on link "Website Visitor Me: ty 15m" at bounding box center [328, 167] width 327 height 62
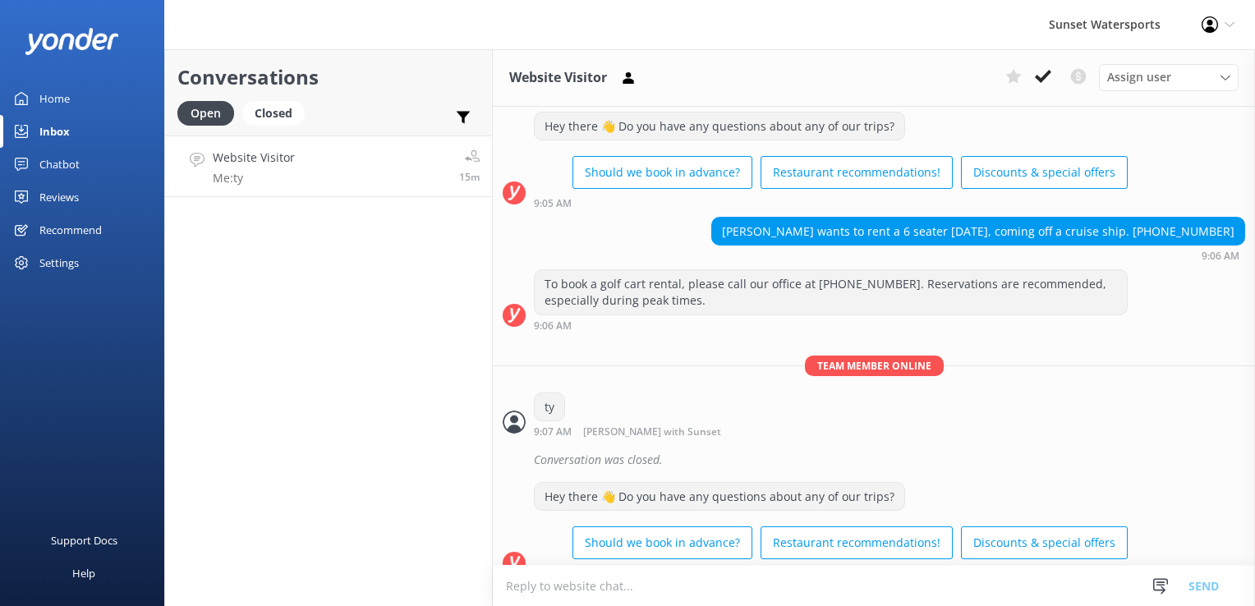
scroll to position [4241, 0]
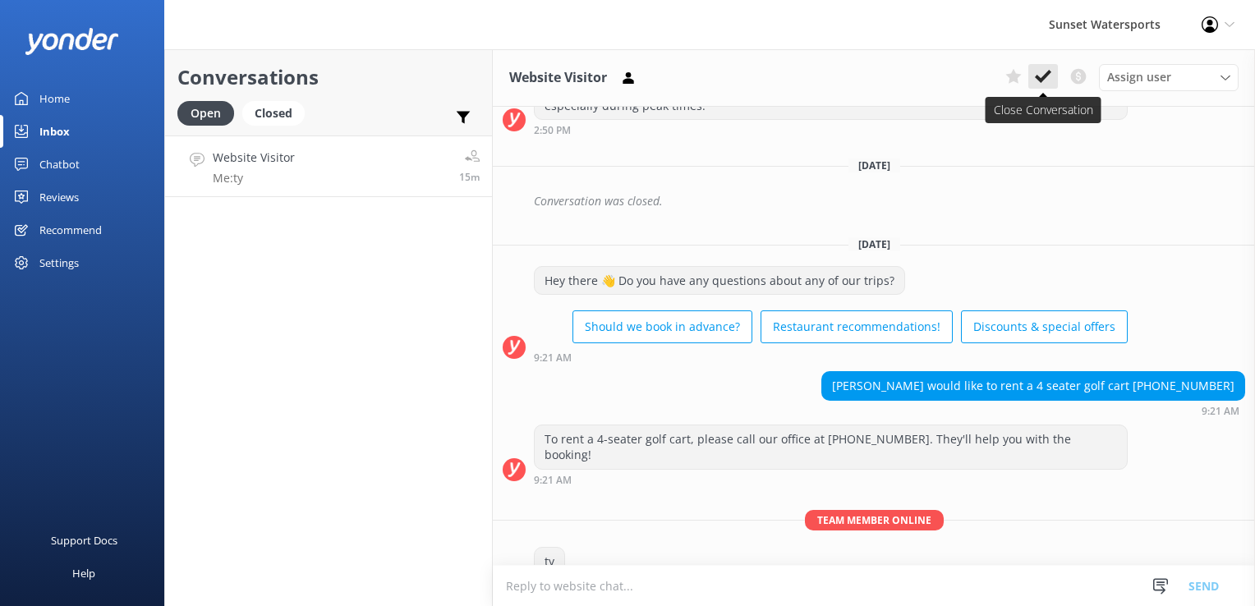
click at [1046, 76] on use at bounding box center [1043, 76] width 16 height 13
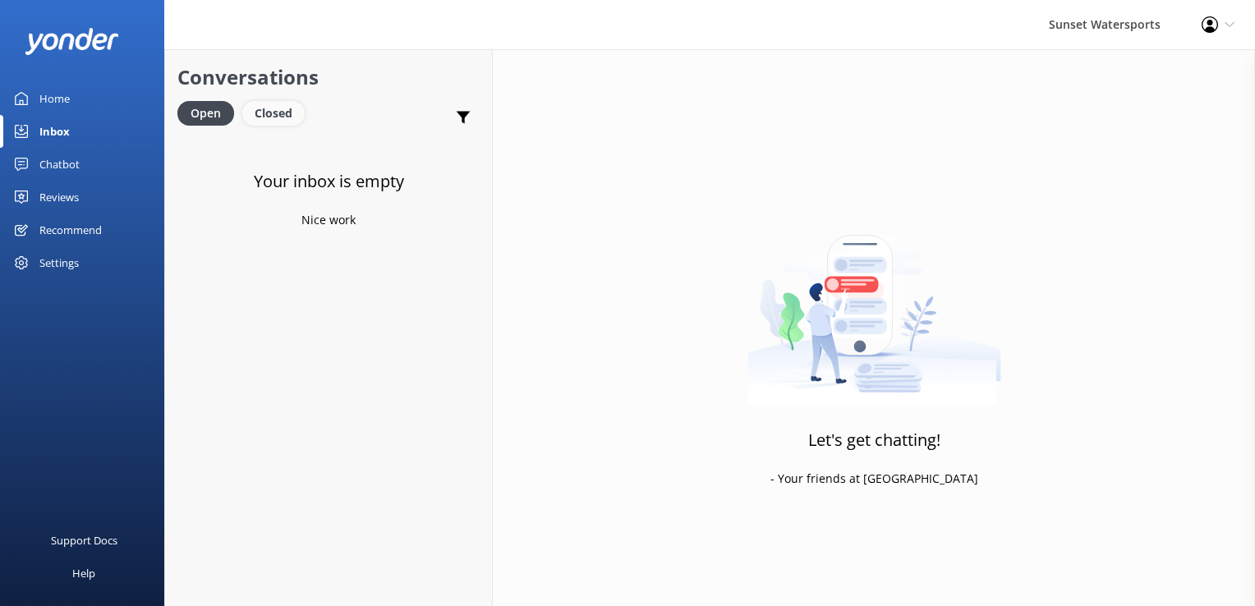
click at [269, 107] on div "Closed" at bounding box center [273, 113] width 62 height 25
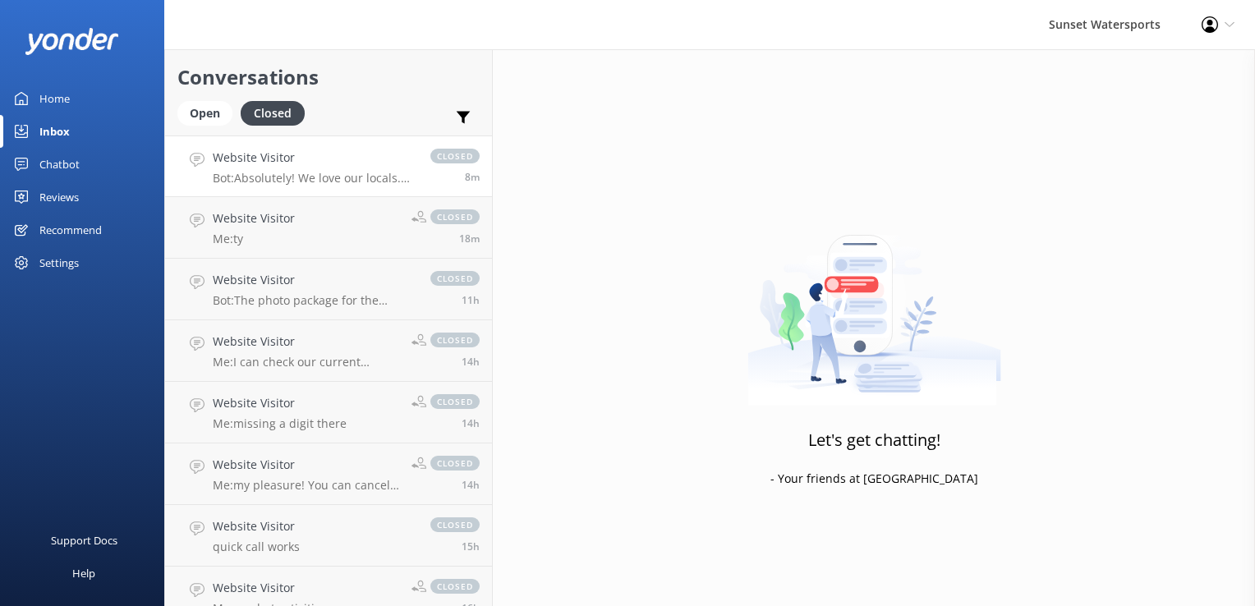
click at [278, 162] on h4 "Website Visitor" at bounding box center [313, 158] width 201 height 18
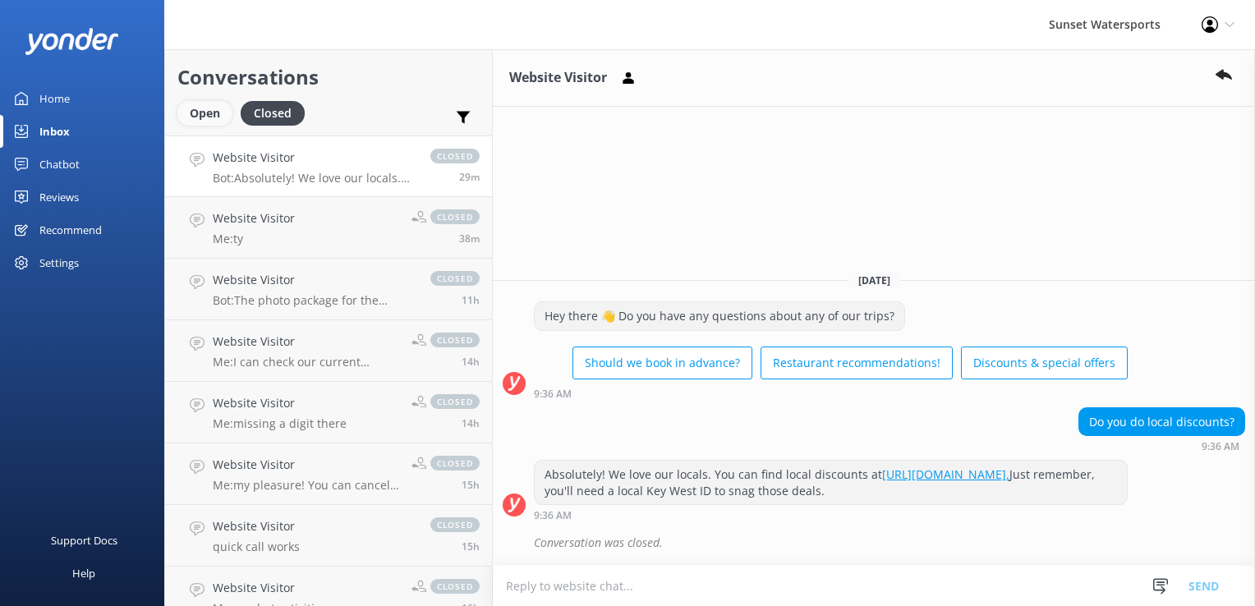
click at [207, 122] on div "Open" at bounding box center [204, 113] width 55 height 25
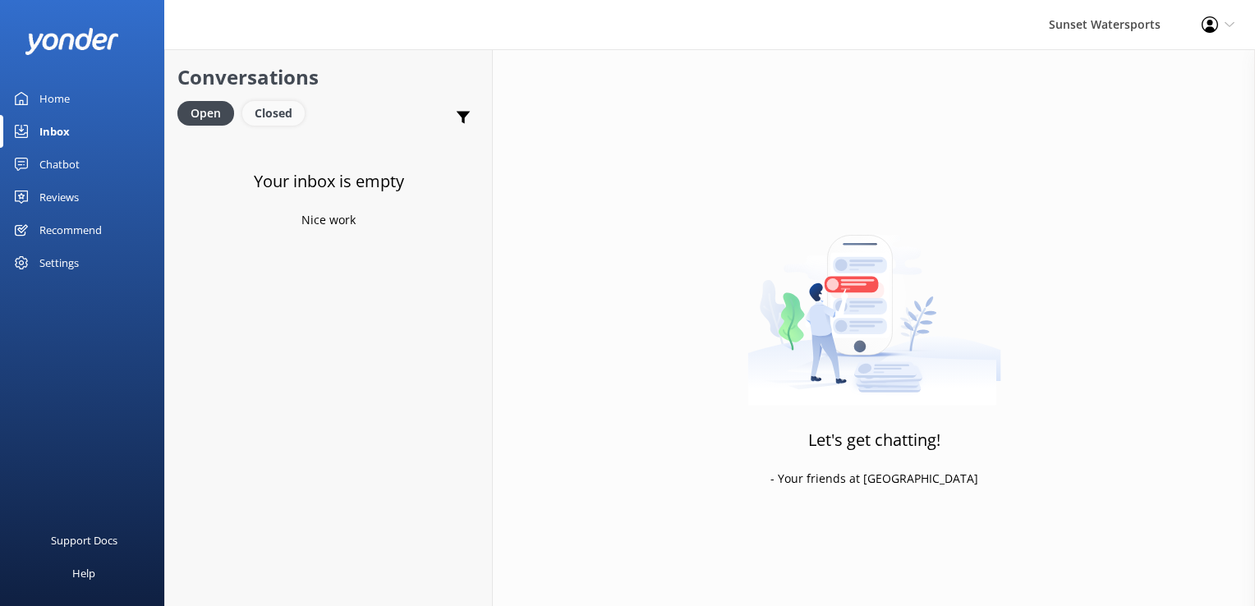
click at [260, 120] on div "Closed" at bounding box center [273, 113] width 62 height 25
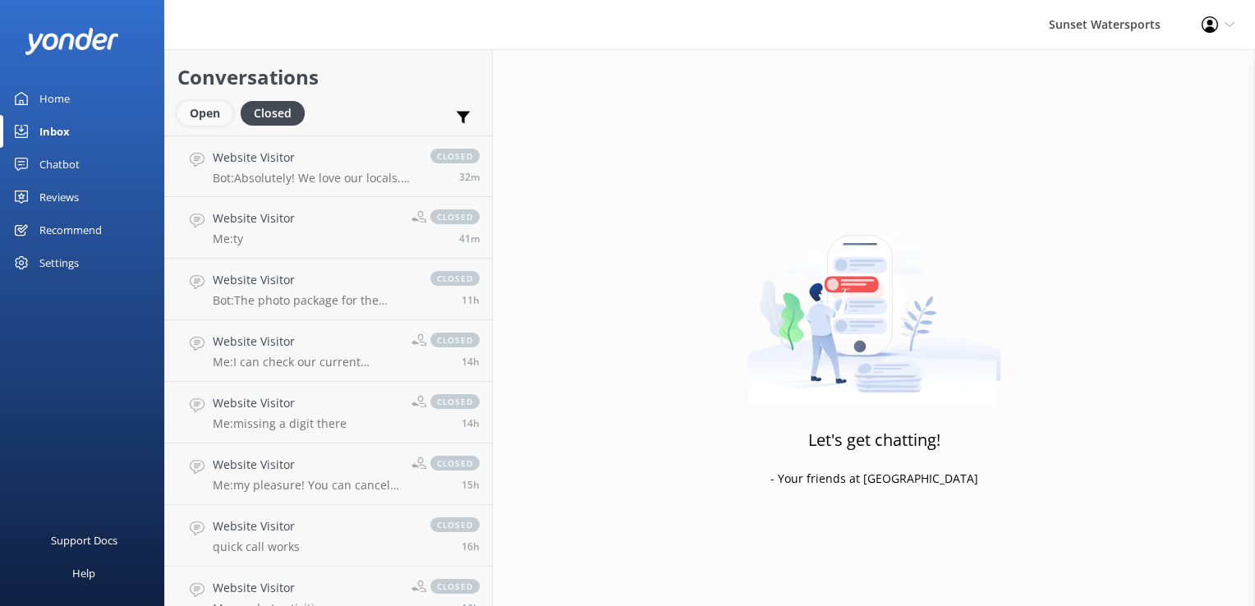
click at [200, 110] on div "Open" at bounding box center [204, 113] width 55 height 25
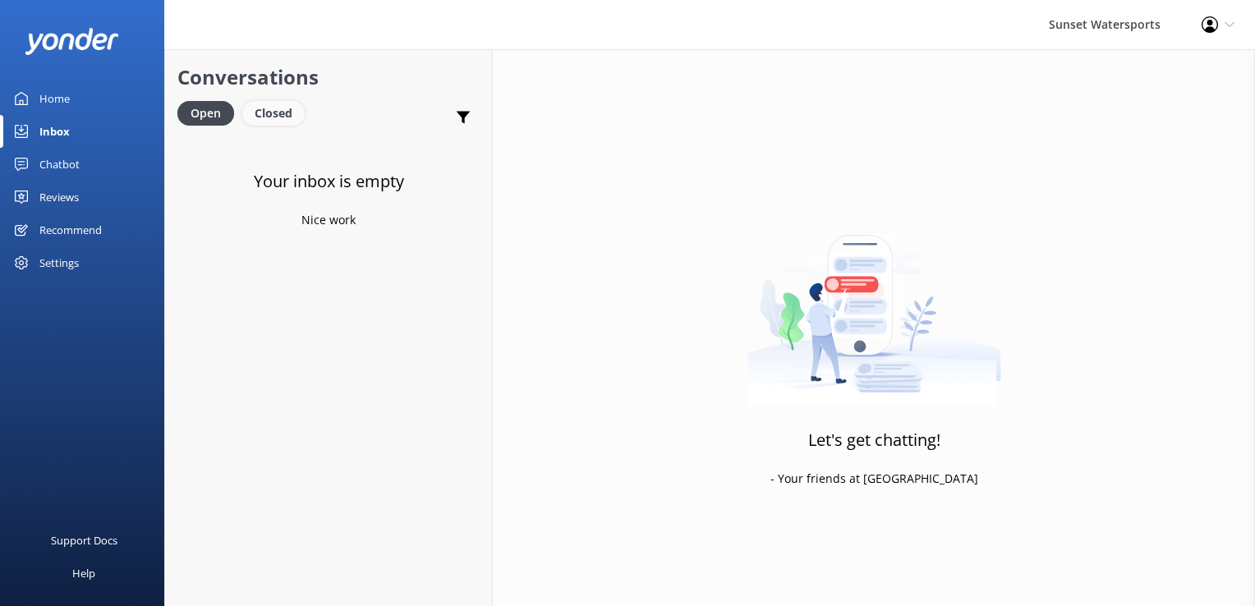
click at [288, 109] on div "Closed" at bounding box center [273, 113] width 62 height 25
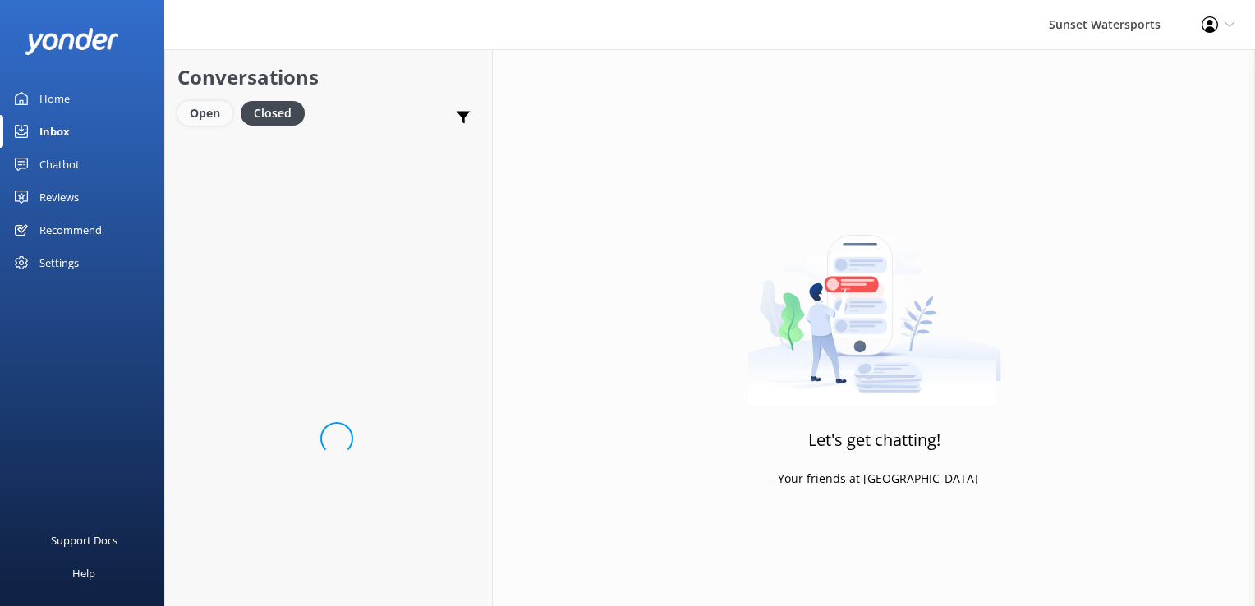
click at [194, 104] on div "Open" at bounding box center [204, 113] width 55 height 25
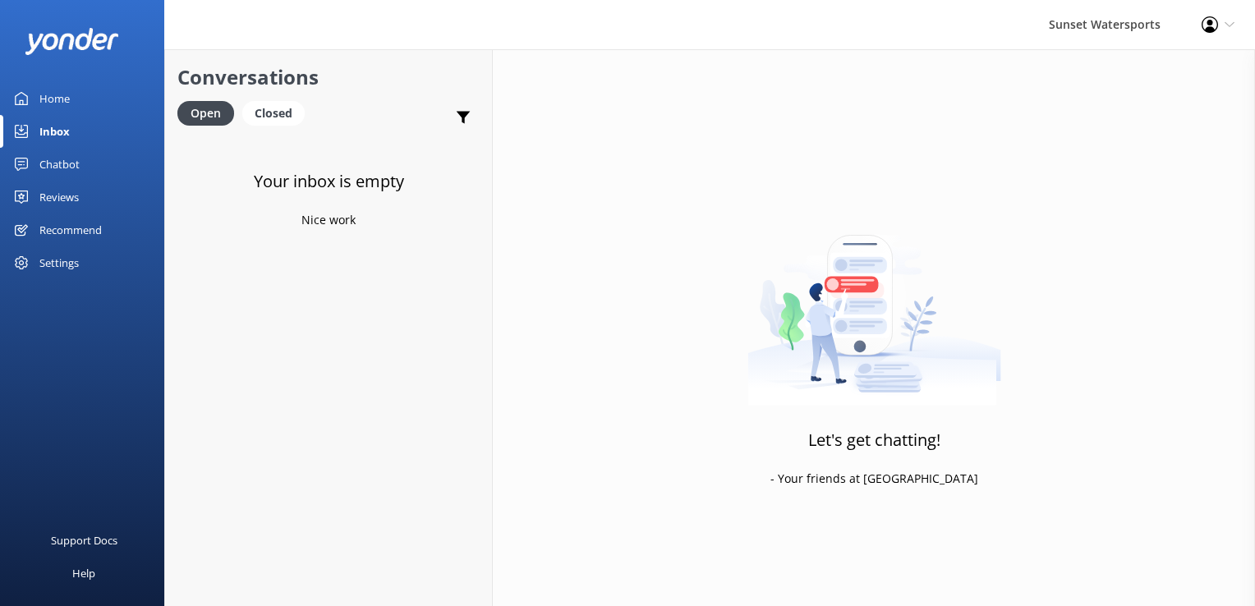
click at [259, 28] on div "Sunset Watersports Profile Settings Logout" at bounding box center [627, 24] width 1255 height 49
click at [260, 119] on div "Closed" at bounding box center [273, 113] width 62 height 25
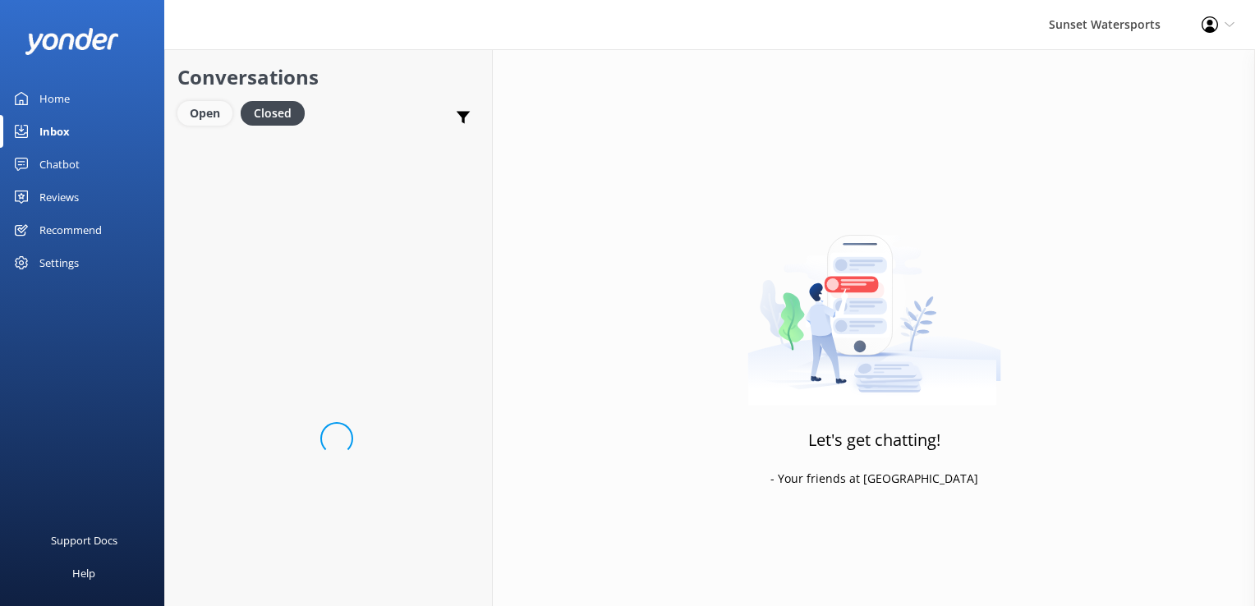
click at [206, 105] on div "Open" at bounding box center [204, 113] width 55 height 25
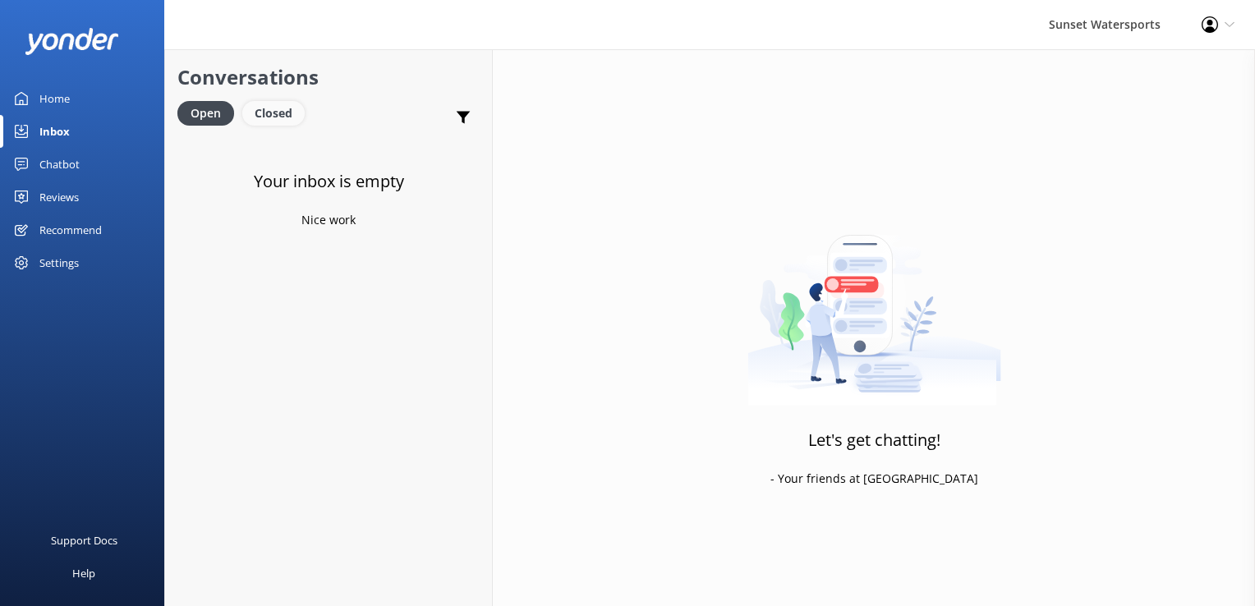
click at [292, 108] on div "Closed" at bounding box center [273, 113] width 62 height 25
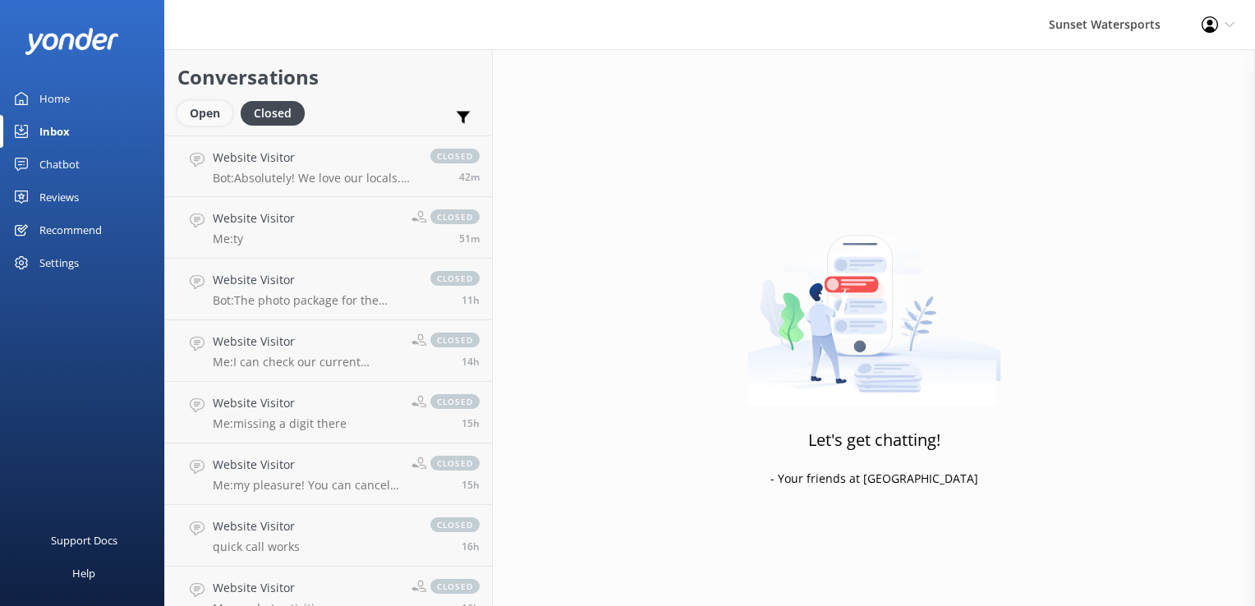
click at [209, 110] on div "Open" at bounding box center [204, 113] width 55 height 25
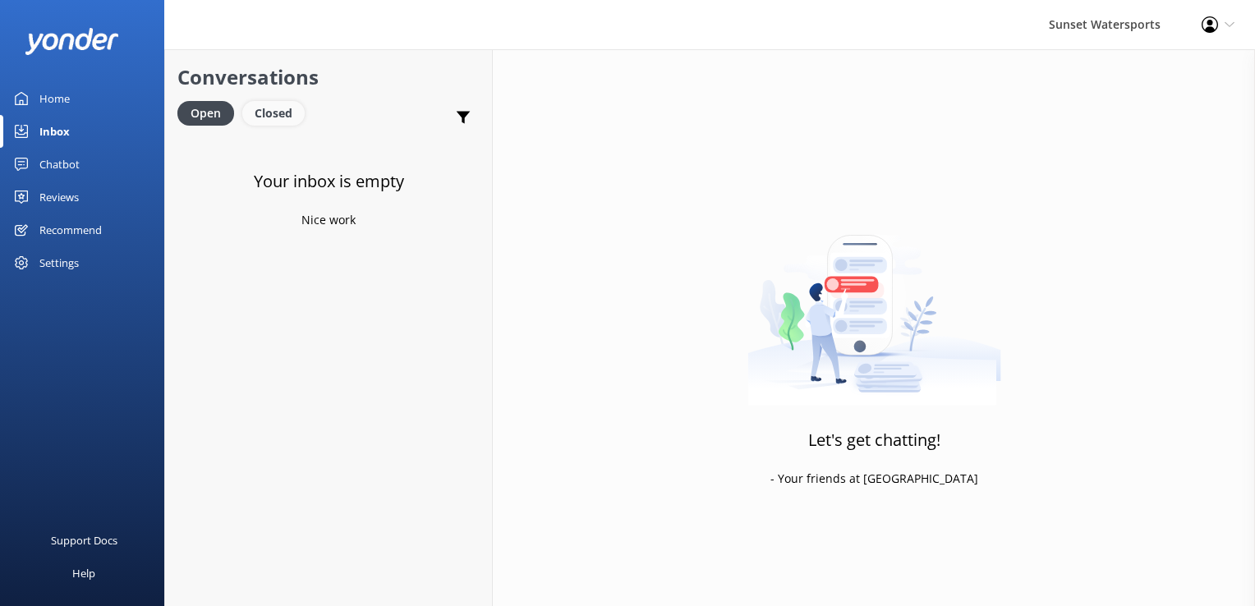
click at [281, 99] on div "Conversations Open Closed Important Converted Assigned to me Unassigned SMS" at bounding box center [328, 92] width 327 height 86
click at [272, 104] on div "Closed" at bounding box center [273, 113] width 62 height 25
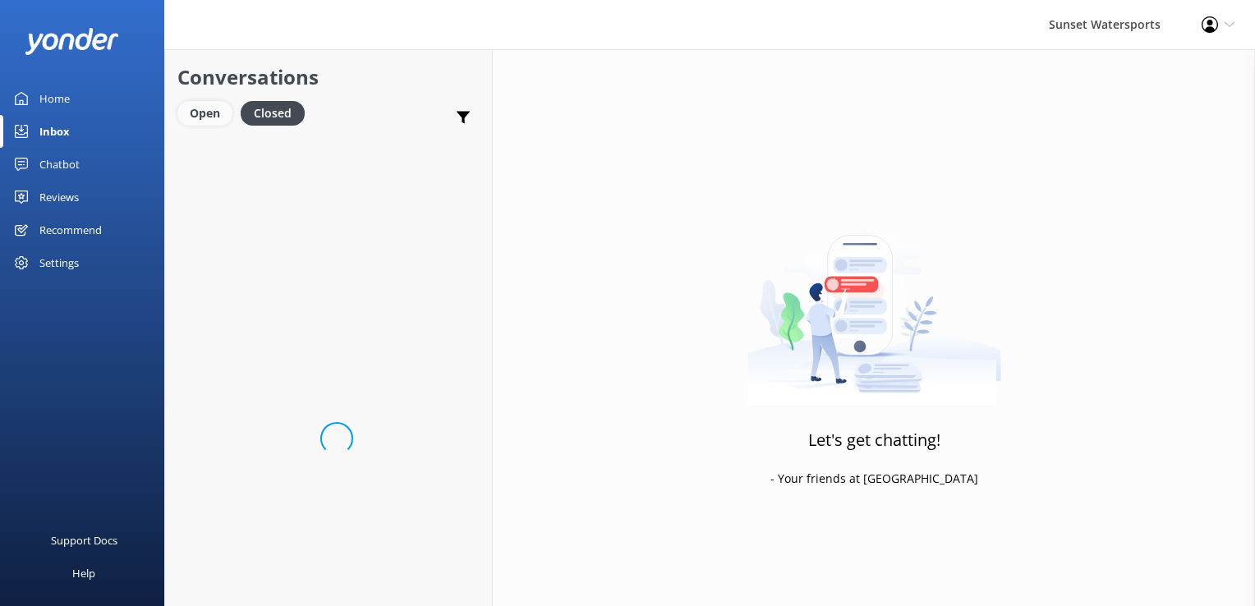
click at [218, 113] on div "Open" at bounding box center [204, 113] width 55 height 25
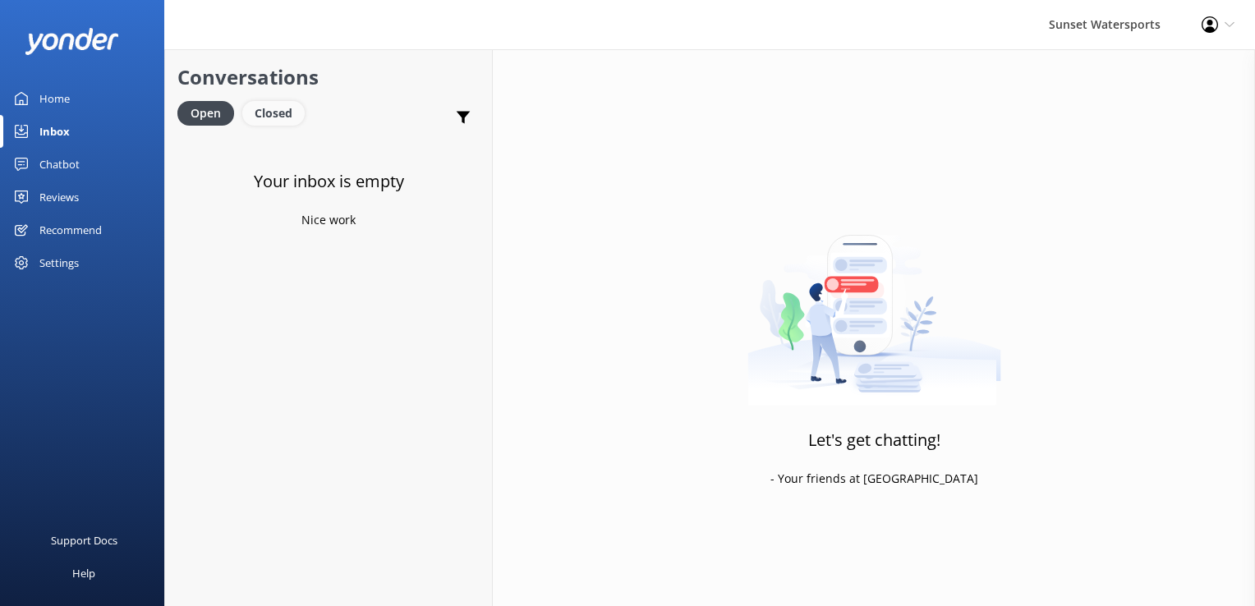
click at [274, 107] on div "Closed" at bounding box center [273, 113] width 62 height 25
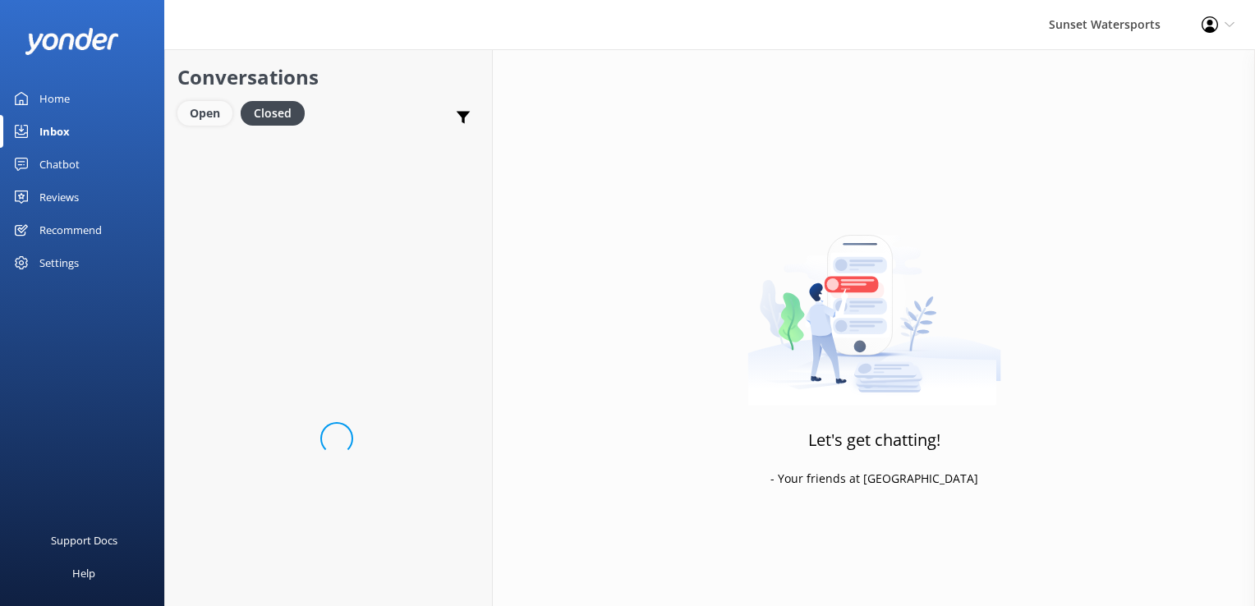
click at [223, 110] on div "Open" at bounding box center [204, 113] width 55 height 25
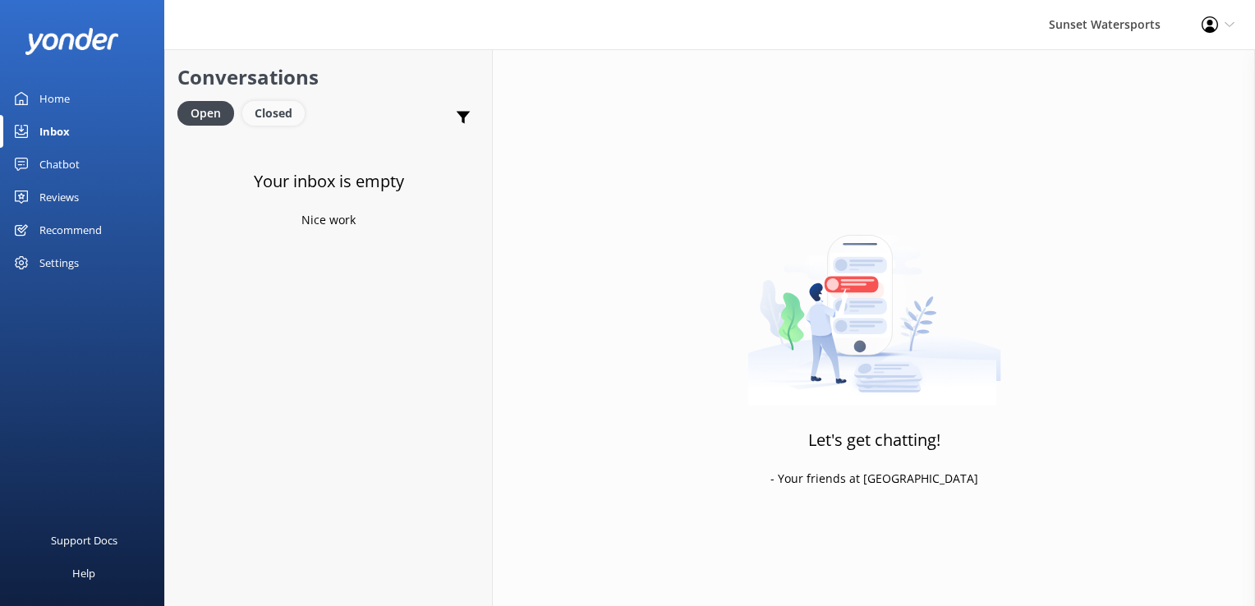
click at [292, 117] on div "Closed" at bounding box center [273, 113] width 62 height 25
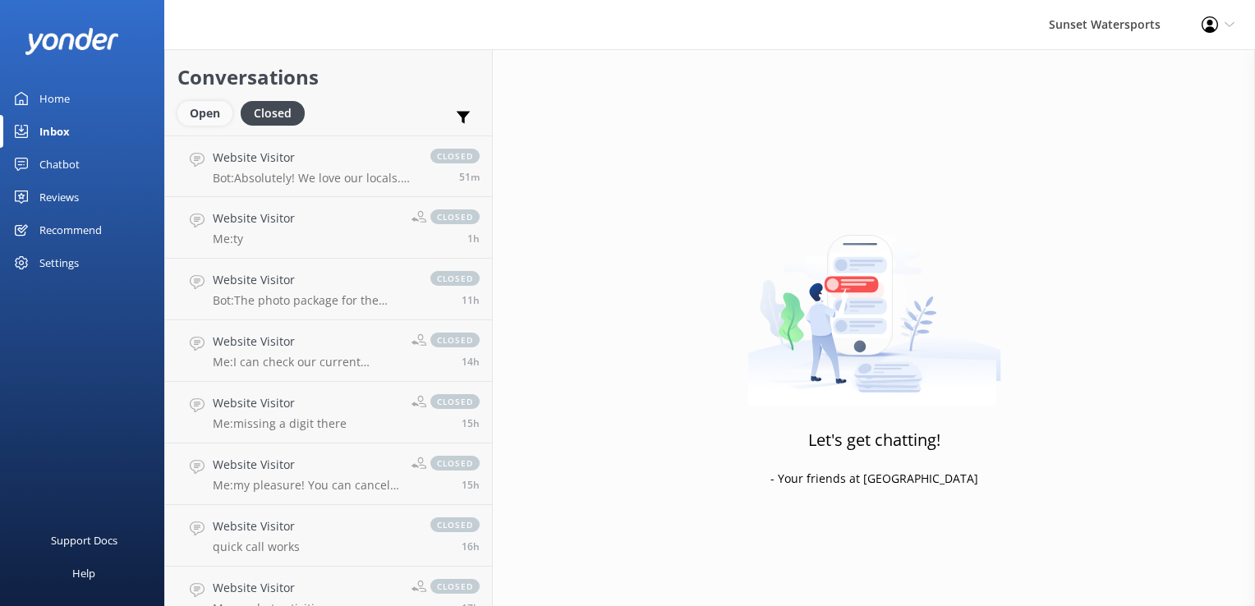
click at [200, 105] on div "Open" at bounding box center [204, 113] width 55 height 25
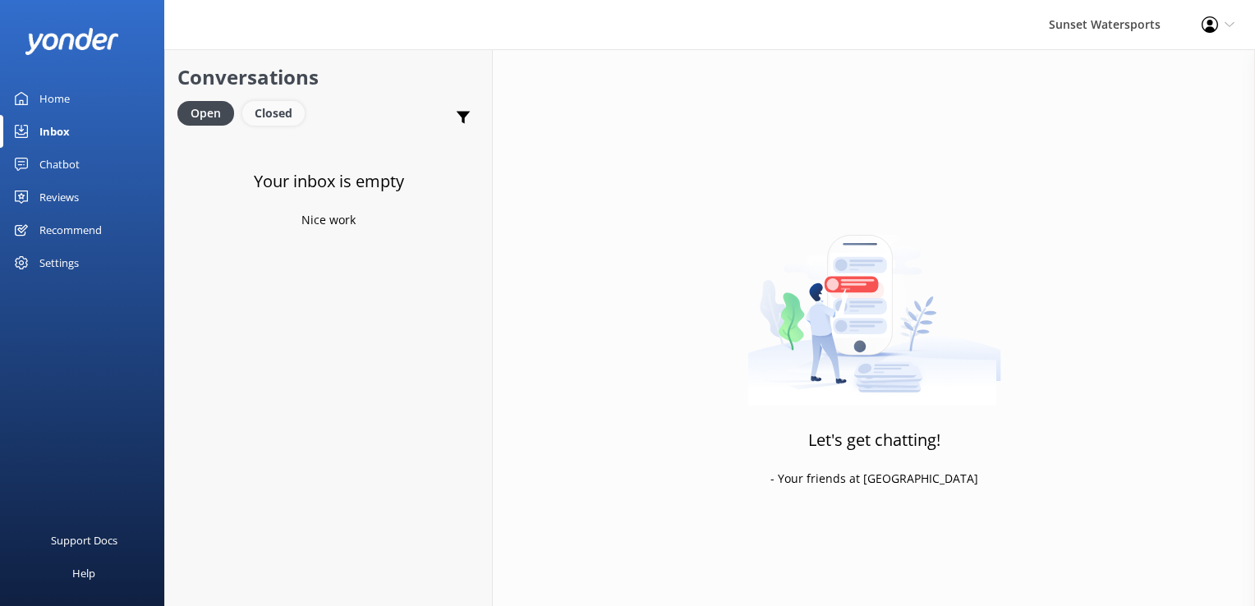
click at [278, 110] on div "Closed" at bounding box center [273, 113] width 62 height 25
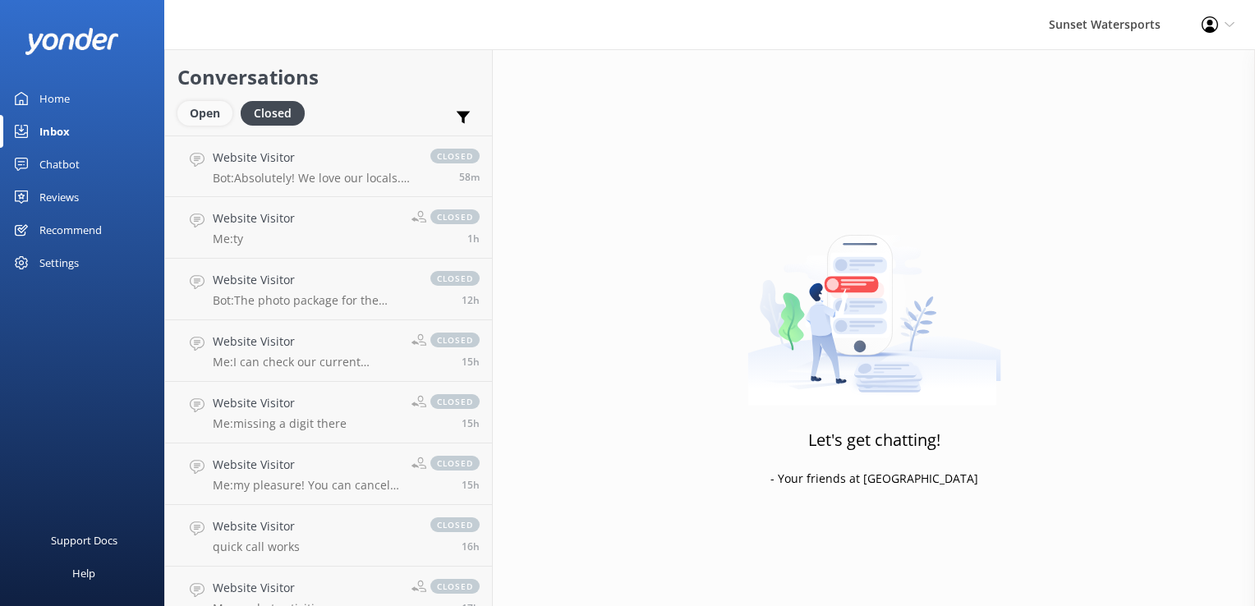
click at [215, 113] on div "Open" at bounding box center [204, 113] width 55 height 25
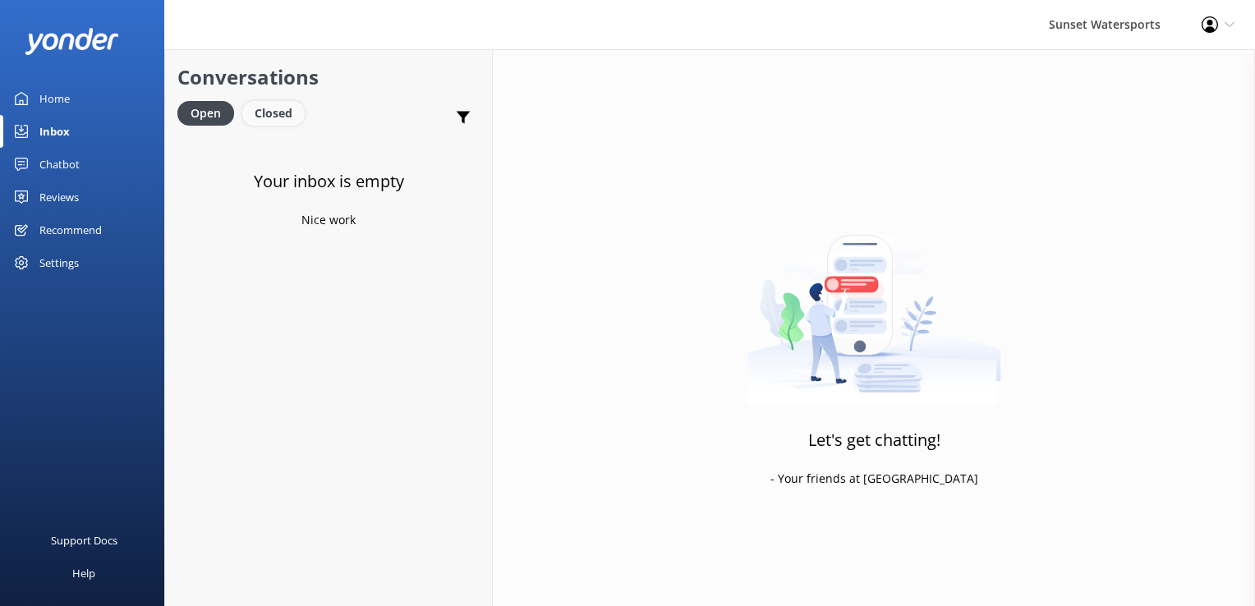
click at [292, 109] on div "Closed" at bounding box center [273, 113] width 62 height 25
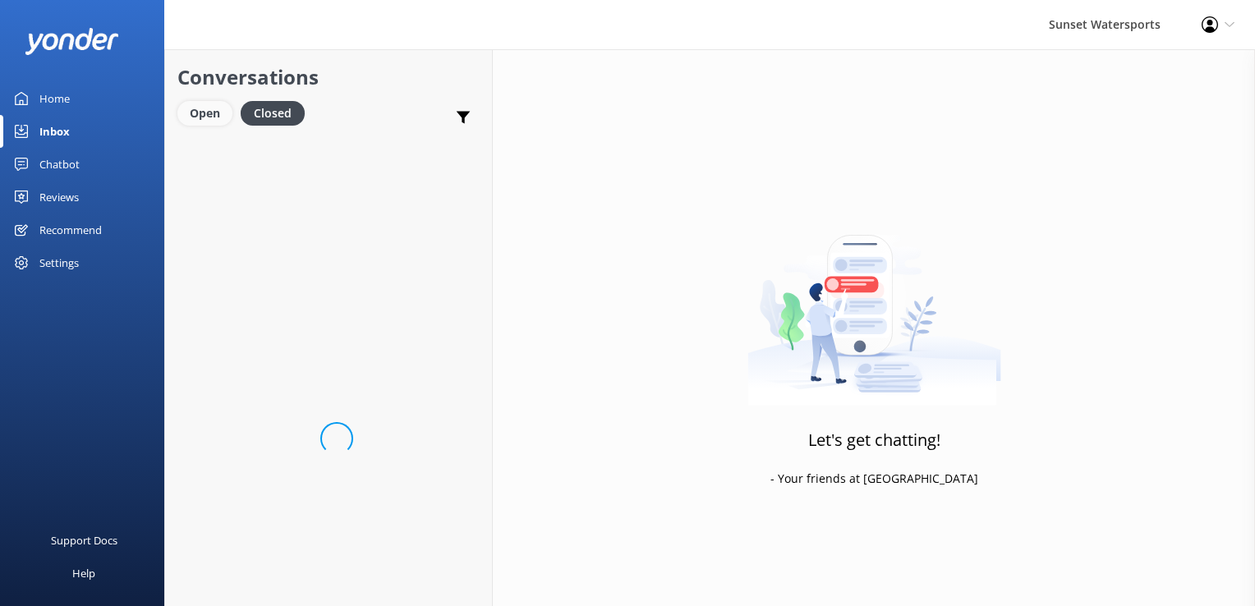
click at [186, 111] on div "Open" at bounding box center [204, 113] width 55 height 25
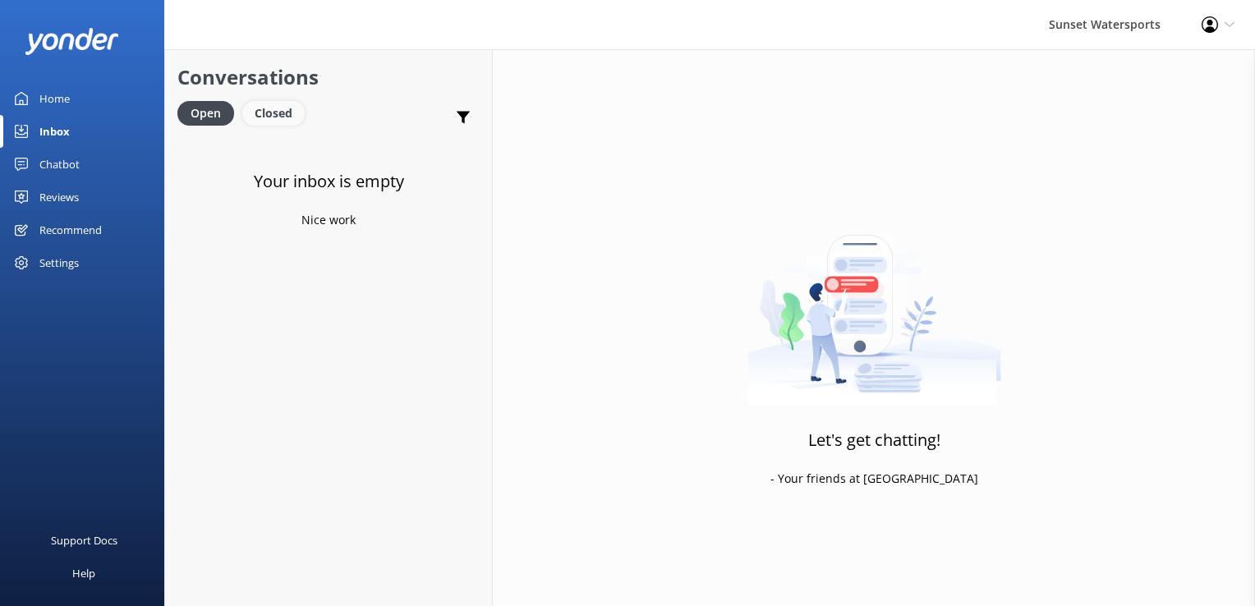
click at [285, 114] on div "Closed" at bounding box center [273, 113] width 62 height 25
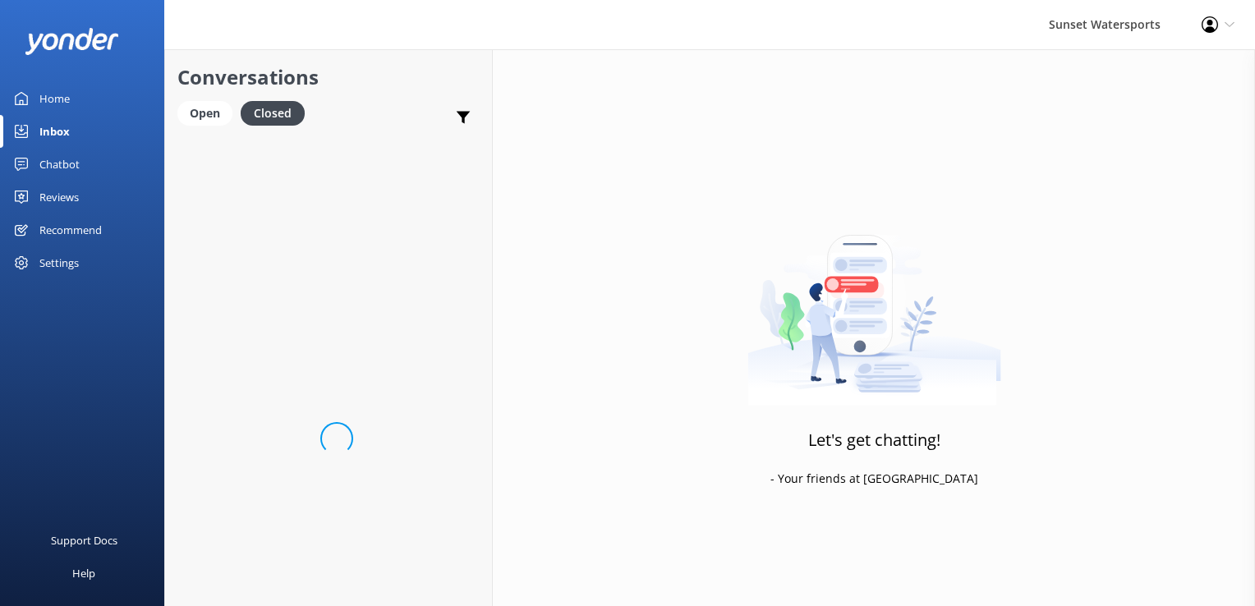
click at [145, 118] on link "Inbox" at bounding box center [82, 131] width 164 height 33
click at [232, 108] on link "Open" at bounding box center [209, 113] width 65 height 18
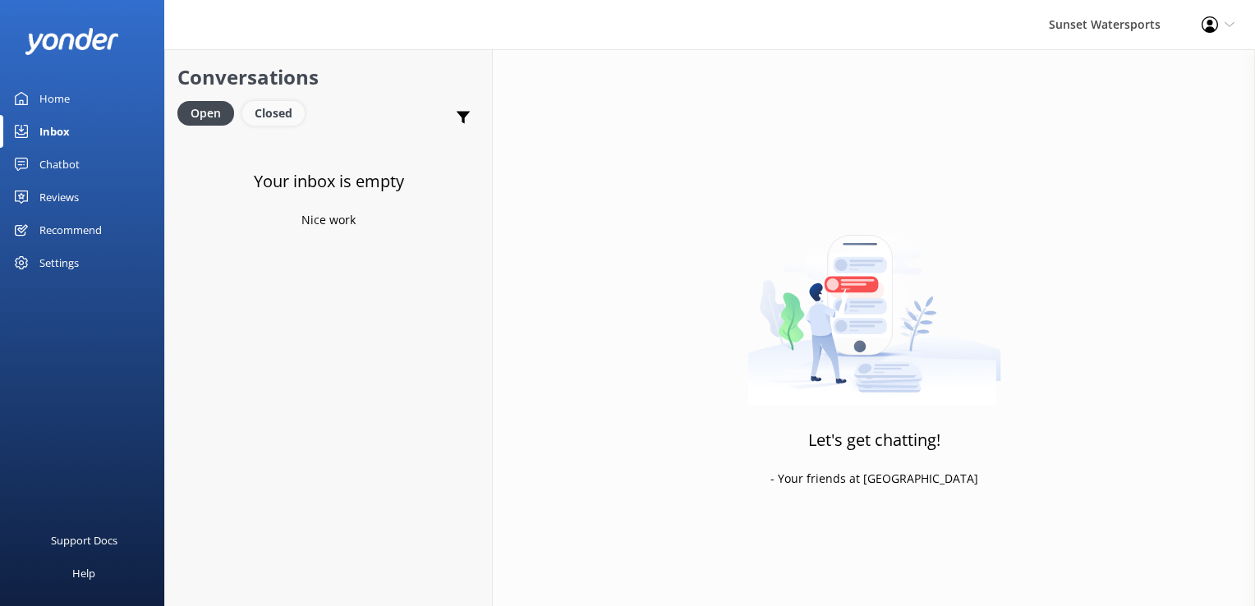
click at [269, 107] on div "Closed" at bounding box center [273, 113] width 62 height 25
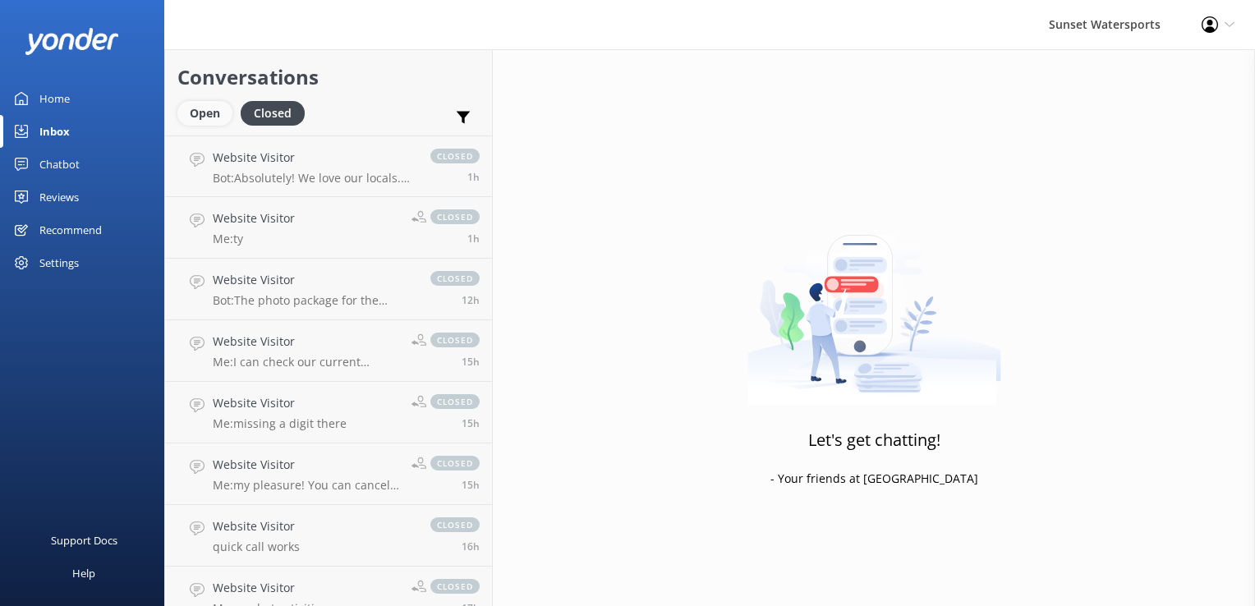
click at [212, 113] on div "Open" at bounding box center [204, 113] width 55 height 25
